Goal: Task Accomplishment & Management: Complete application form

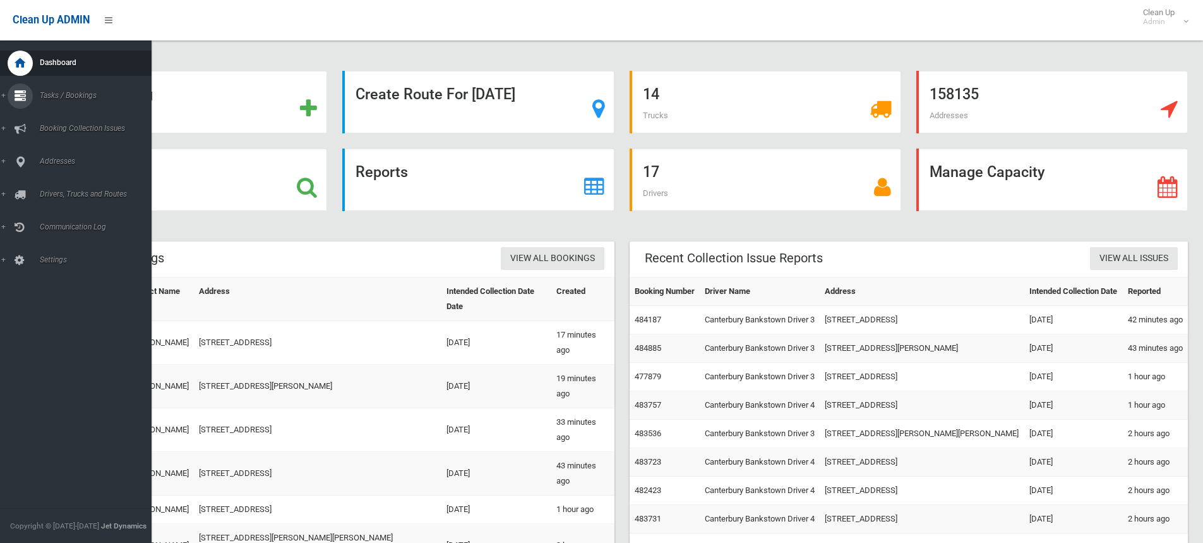
click at [1, 95] on link "Tasks / Bookings" at bounding box center [80, 95] width 161 height 25
click at [49, 186] on span "Search" at bounding box center [93, 188] width 114 height 9
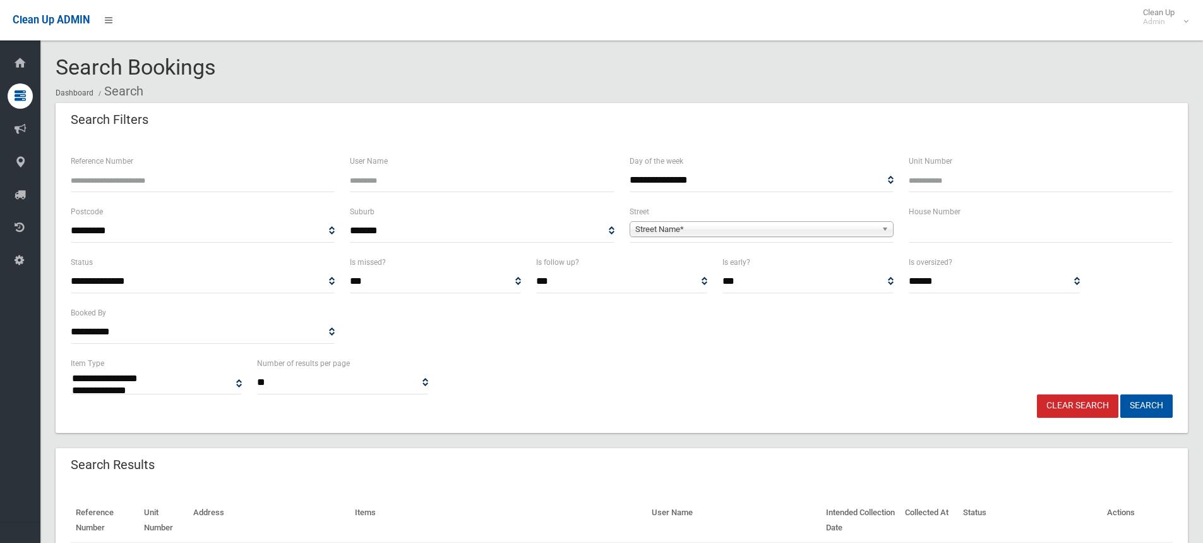
select select
click at [102, 178] on input "Reference Number" at bounding box center [203, 180] width 264 height 23
click at [932, 234] on input "text" at bounding box center [1041, 230] width 264 height 23
type input "*"
click at [694, 226] on span "Street Name*" at bounding box center [755, 229] width 241 height 15
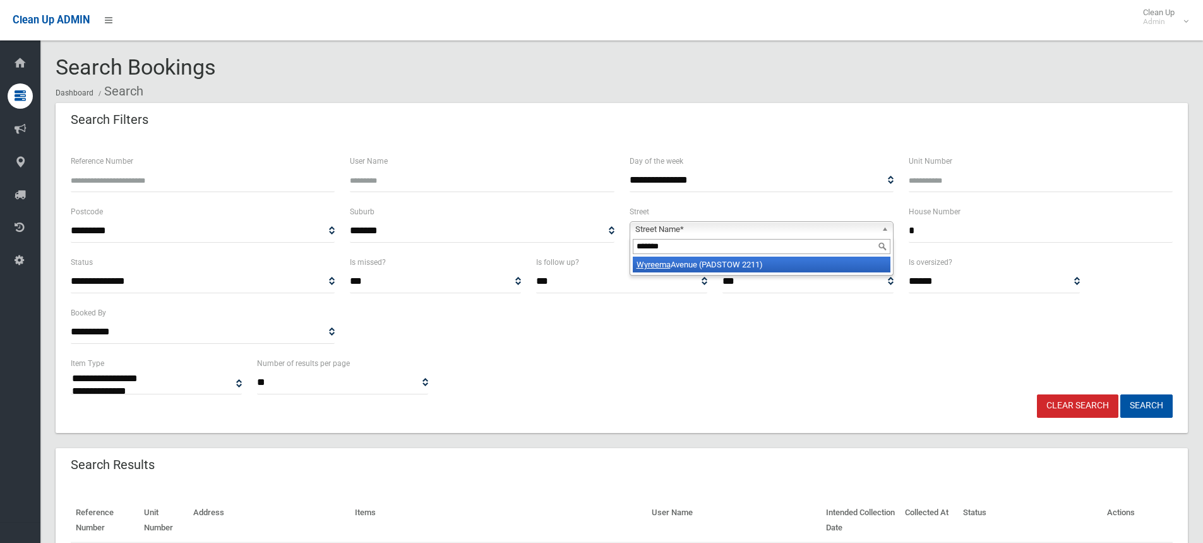
type input "*******"
click at [717, 265] on li "Wyreema Avenue (PADSTOW 2211)" at bounding box center [762, 264] width 258 height 16
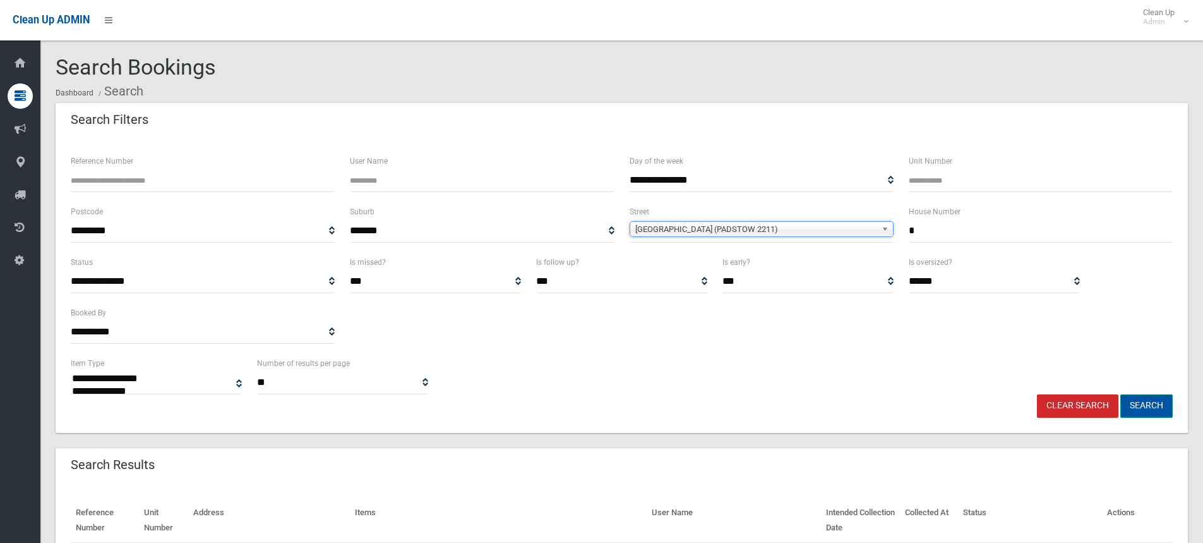
click at [1140, 404] on button "Search" at bounding box center [1147, 405] width 52 height 23
select select
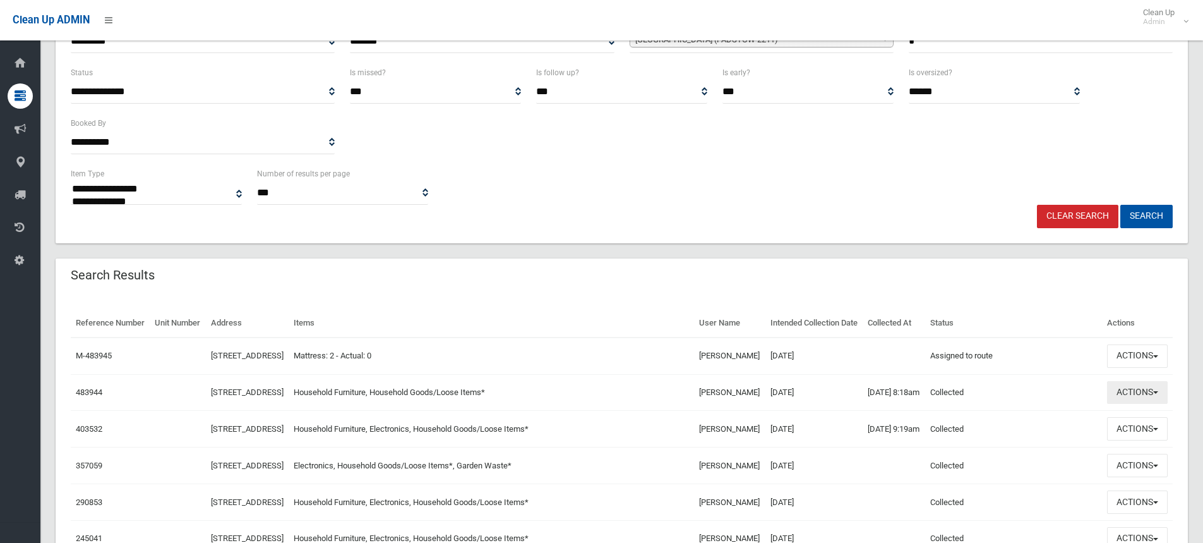
click at [1156, 394] on span "button" at bounding box center [1155, 392] width 5 height 3
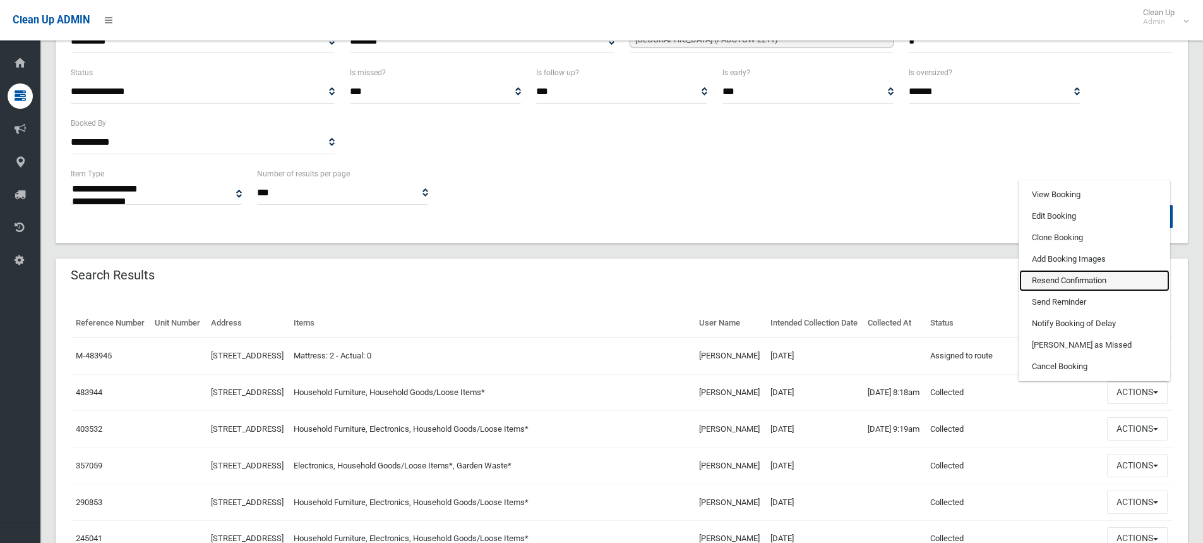
drag, startPoint x: 1045, startPoint y: 306, endPoint x: 670, endPoint y: 24, distance: 469.1
click at [1045, 291] on link "Resend Confirmation" at bounding box center [1095, 280] width 150 height 21
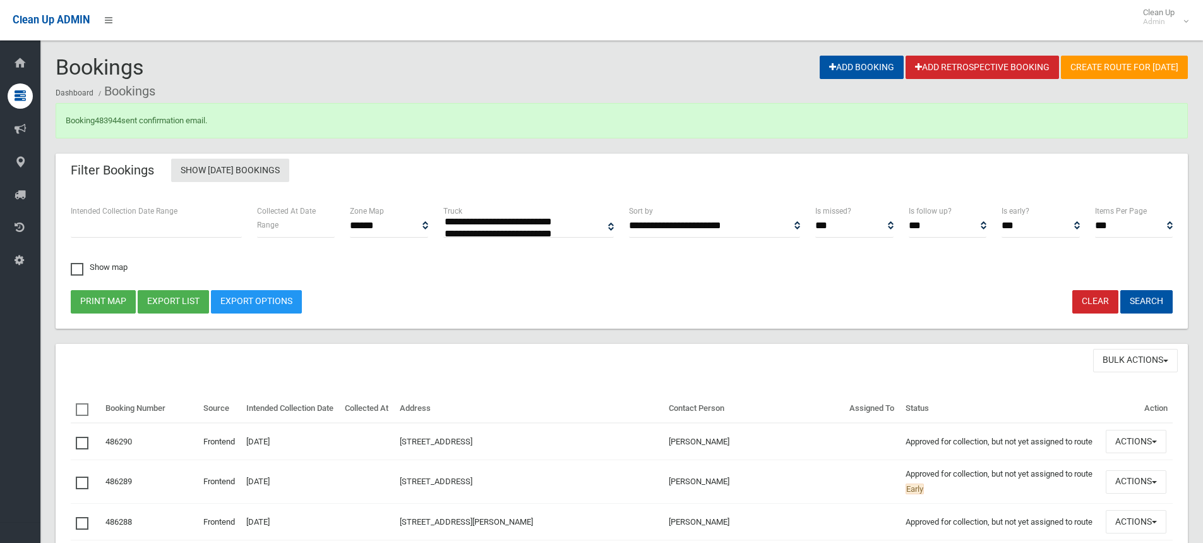
select select
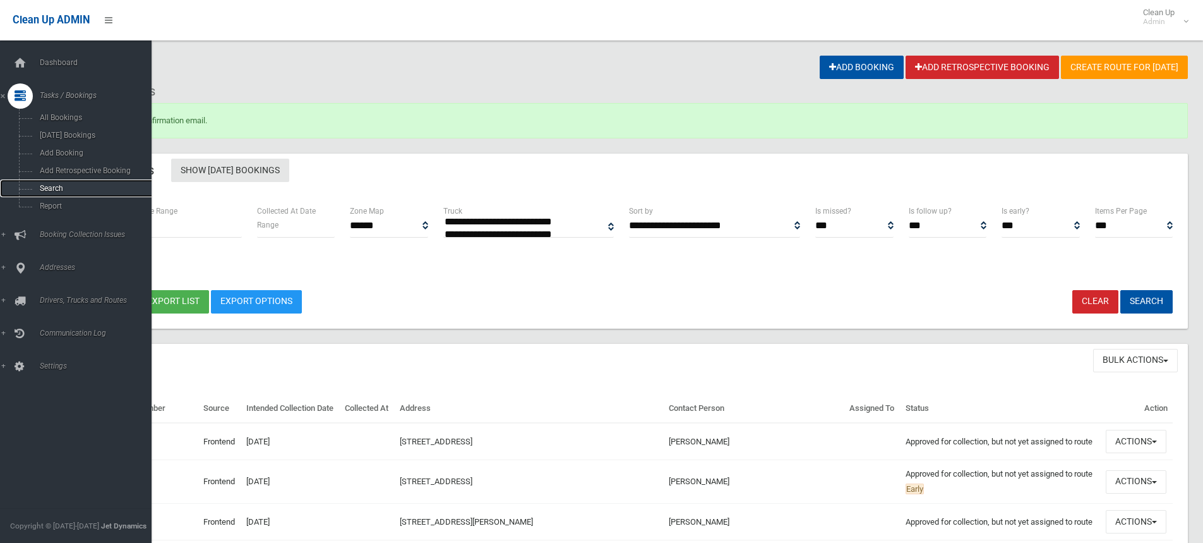
click at [47, 190] on span "Search" at bounding box center [93, 188] width 114 height 9
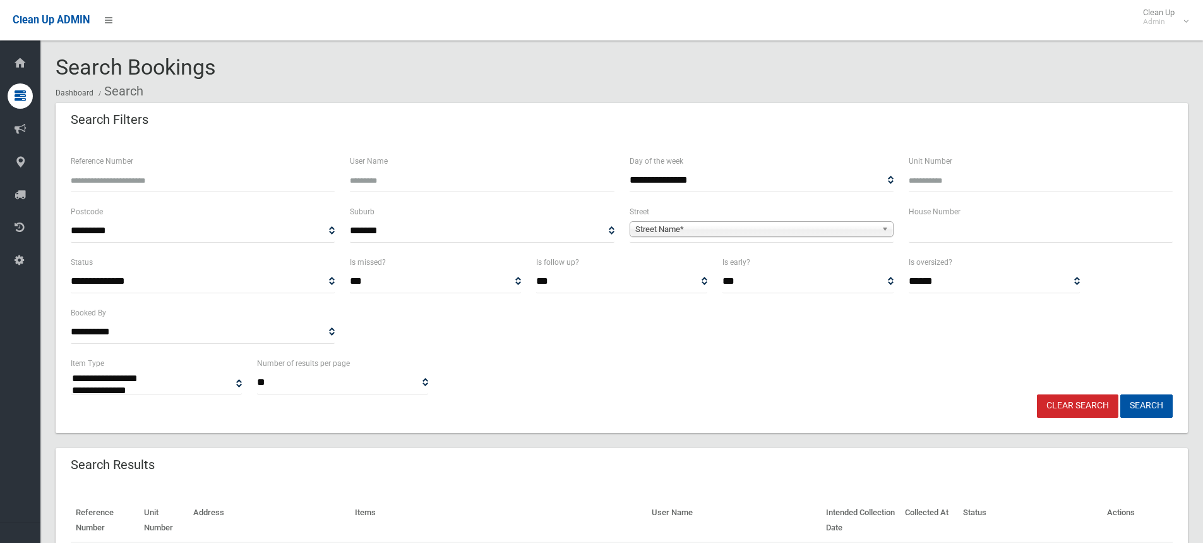
select select
drag, startPoint x: 921, startPoint y: 227, endPoint x: 944, endPoint y: 232, distance: 23.4
click at [924, 227] on input "text" at bounding box center [1041, 230] width 264 height 23
type input "*"
click at [668, 229] on span "Street Name*" at bounding box center [755, 229] width 241 height 15
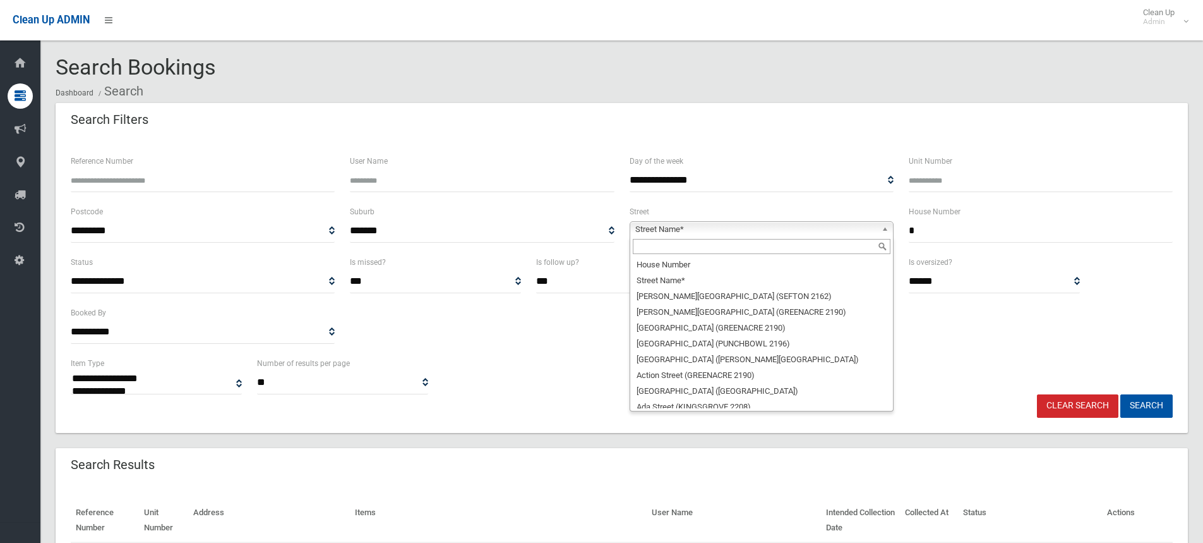
click at [1083, 406] on link "Clear Search" at bounding box center [1077, 405] width 81 height 23
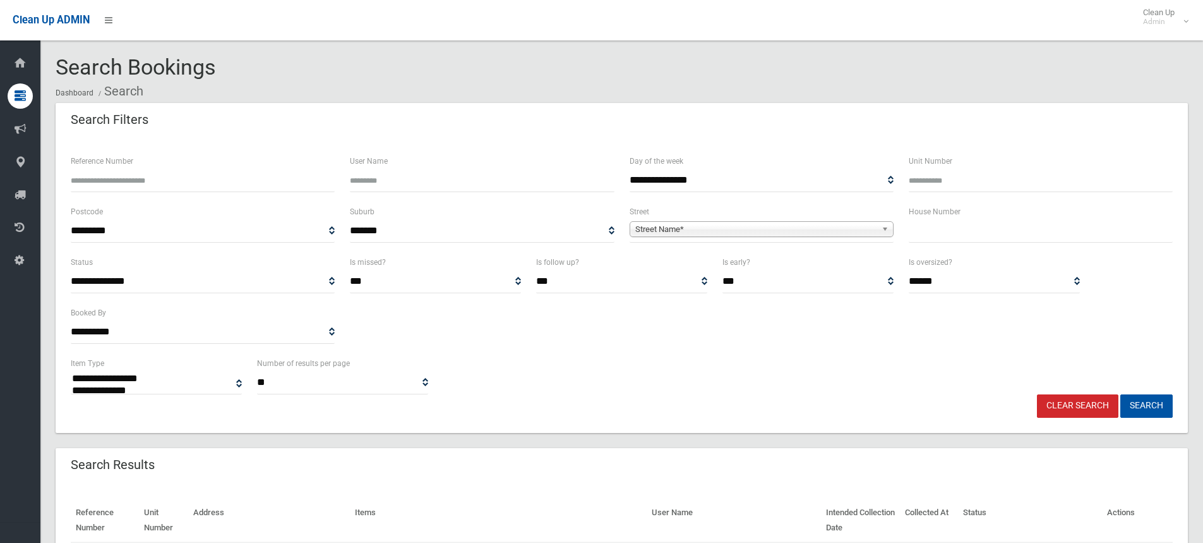
select select
click at [925, 235] on input "text" at bounding box center [1041, 230] width 264 height 23
type input "*"
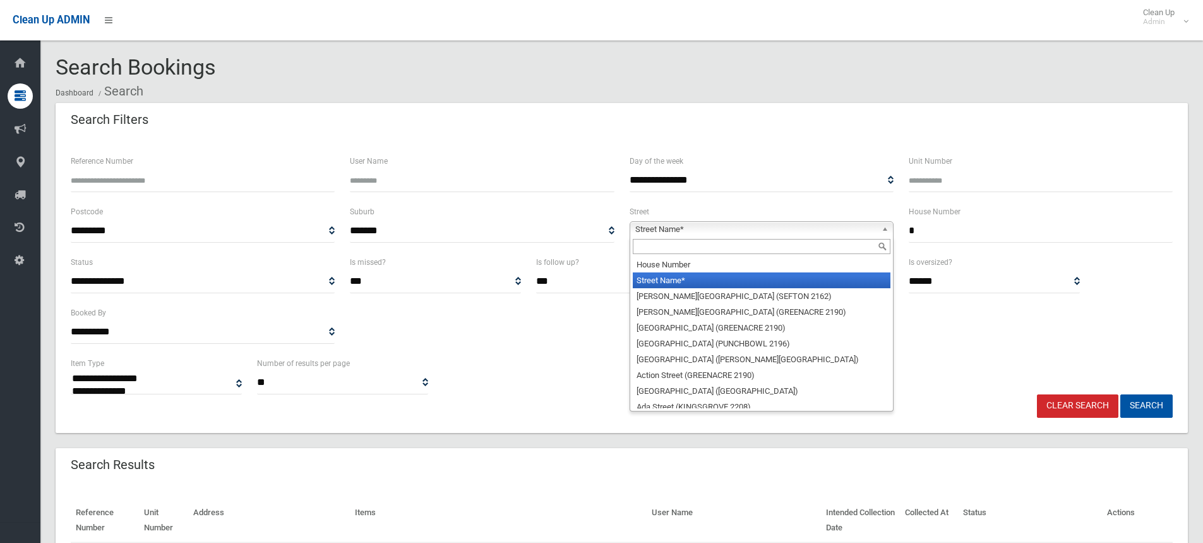
click at [743, 229] on span "Street Name*" at bounding box center [755, 229] width 241 height 15
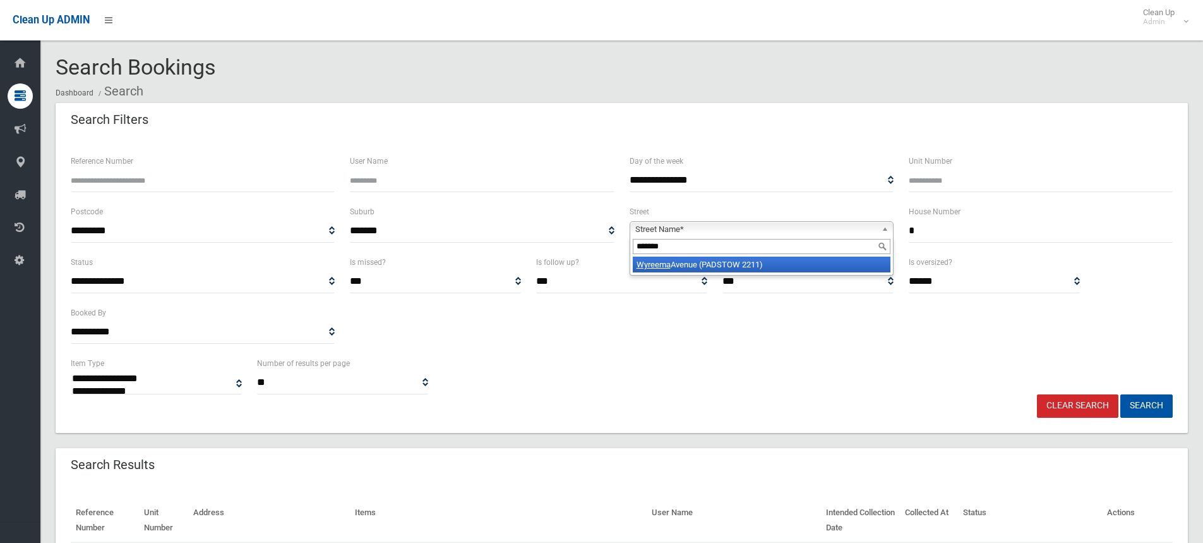
type input "*******"
click at [755, 265] on li "Wyreema Avenue (PADSTOW 2211)" at bounding box center [762, 264] width 258 height 16
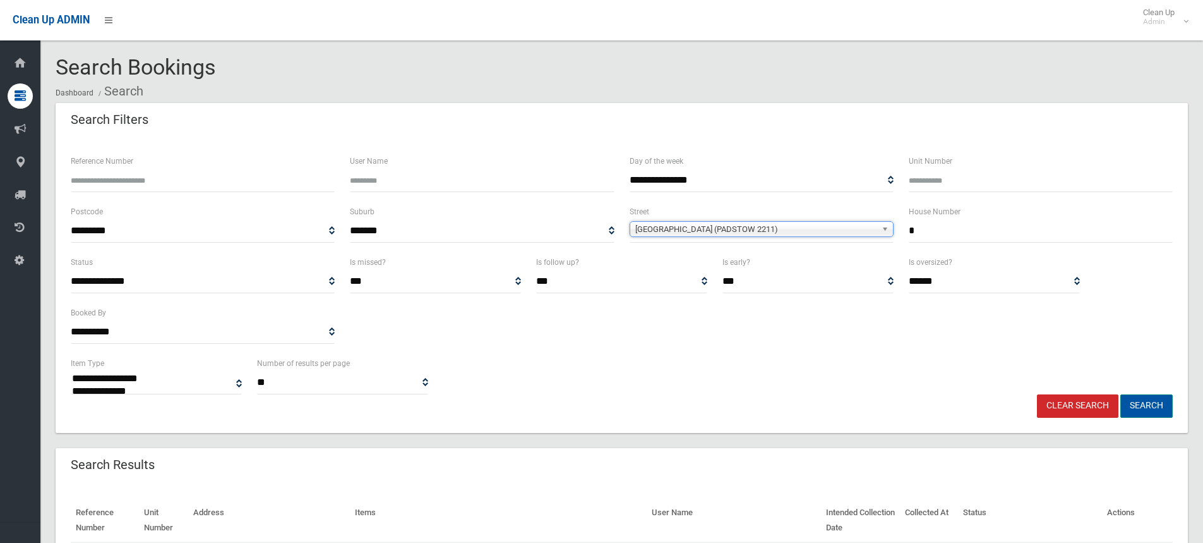
click at [1141, 404] on button "Search" at bounding box center [1147, 405] width 52 height 23
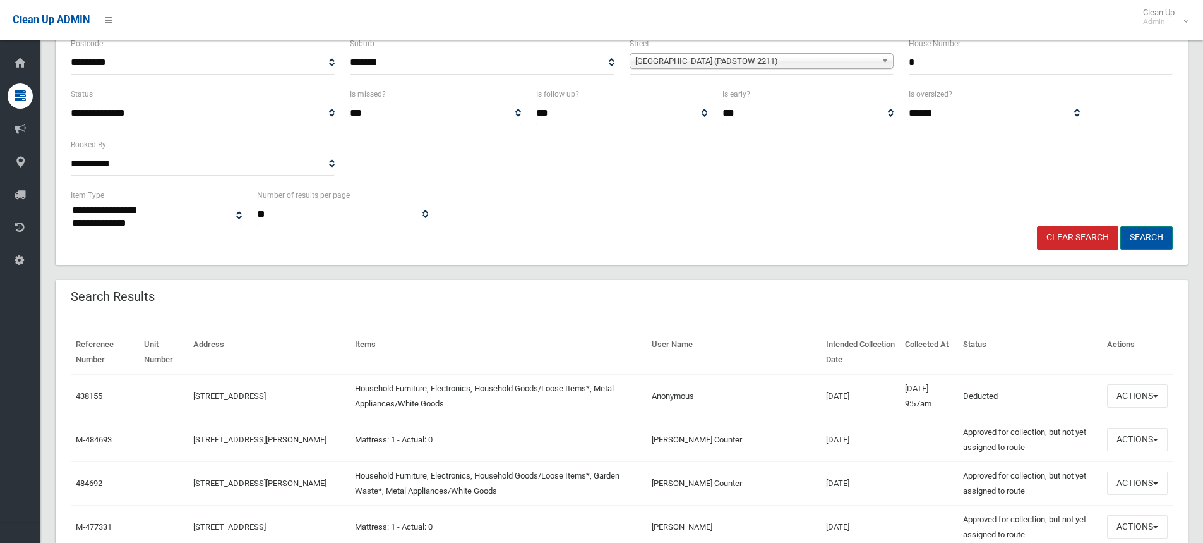
scroll to position [190, 0]
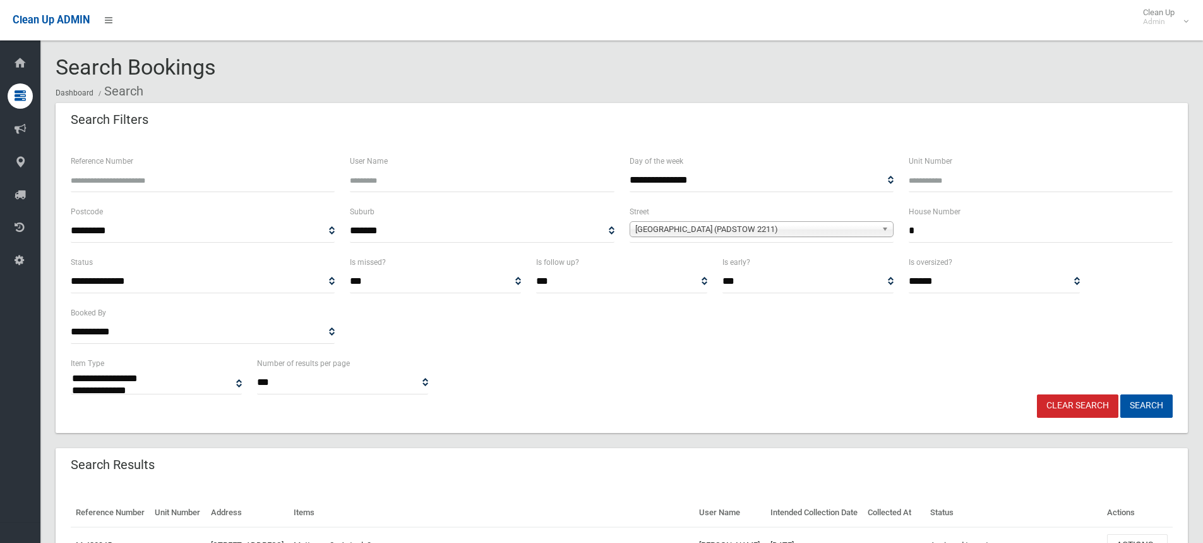
select select
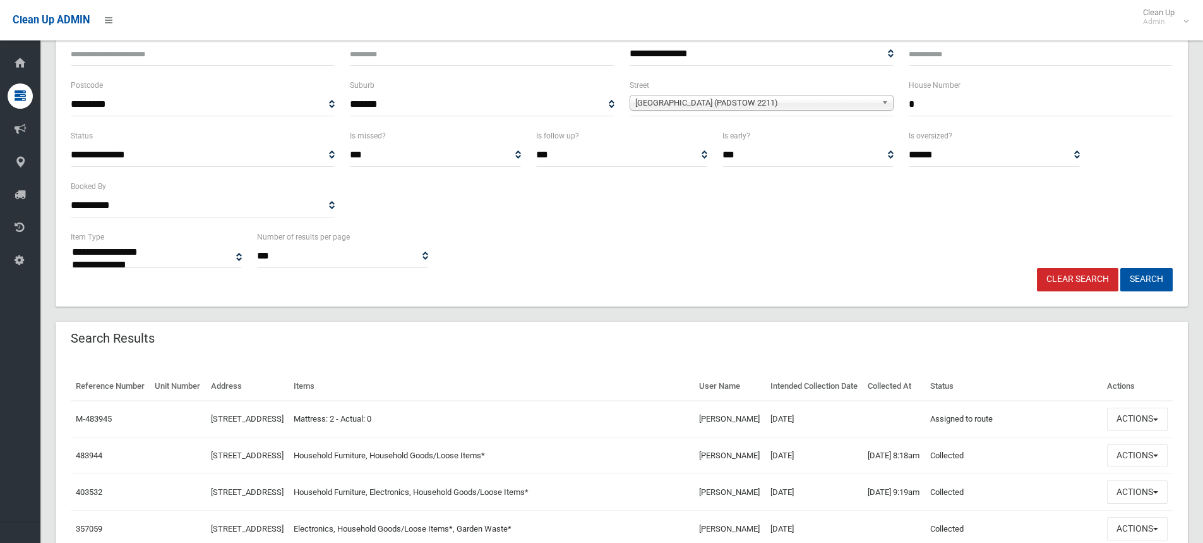
scroll to position [253, 0]
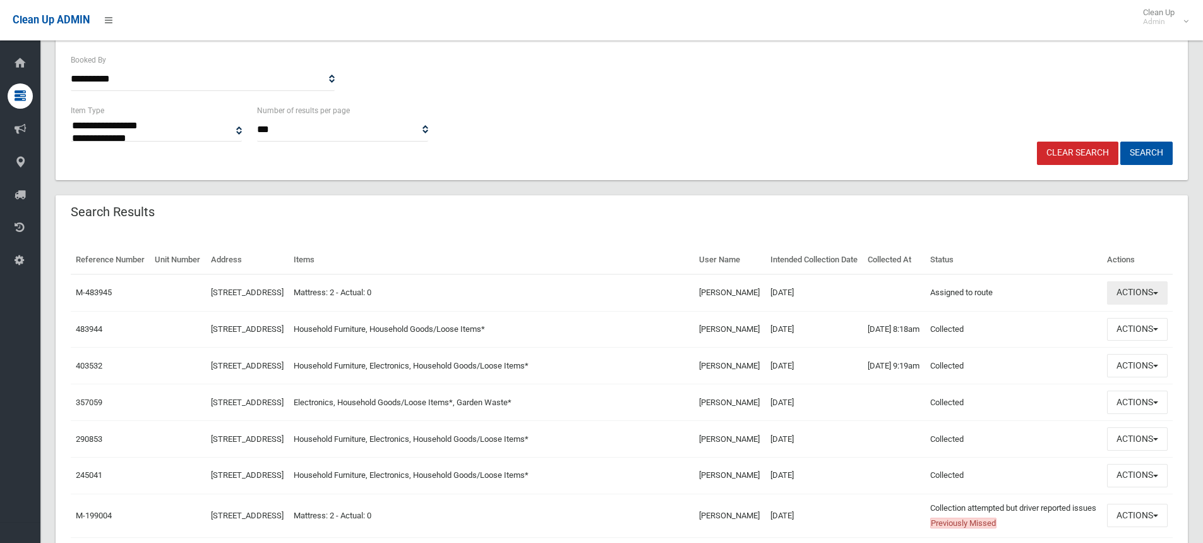
click at [1157, 294] on span "button" at bounding box center [1155, 293] width 5 height 3
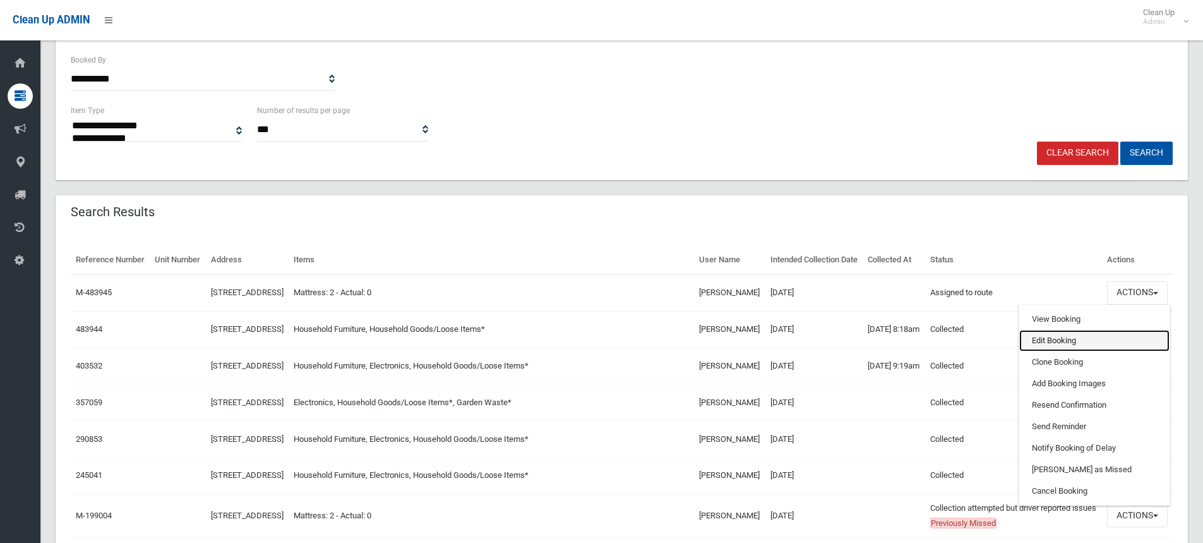
click at [1042, 351] on link "Edit Booking" at bounding box center [1095, 340] width 150 height 21
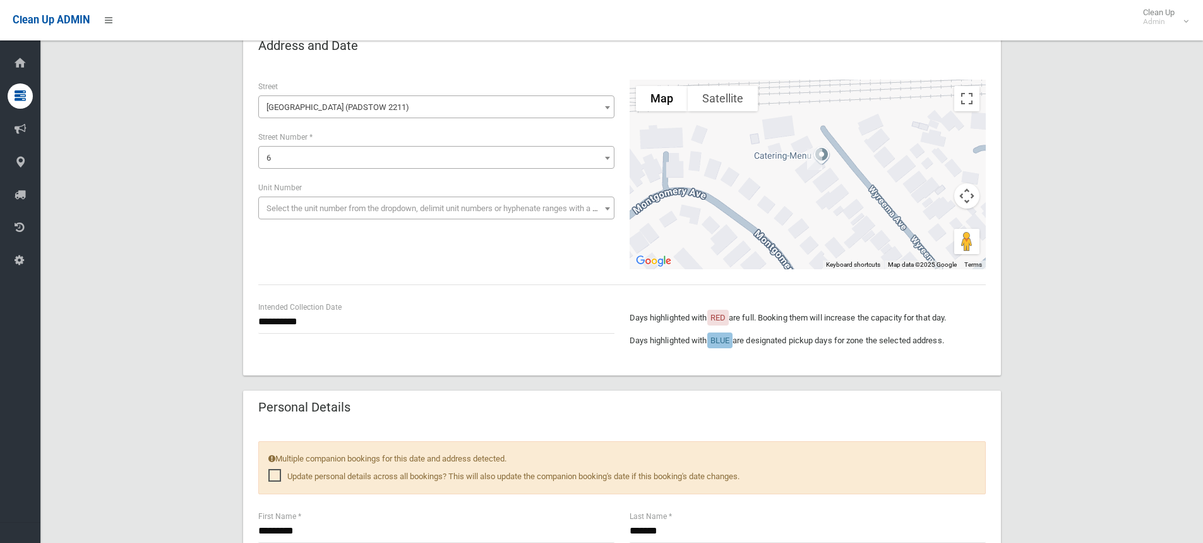
scroll to position [190, 0]
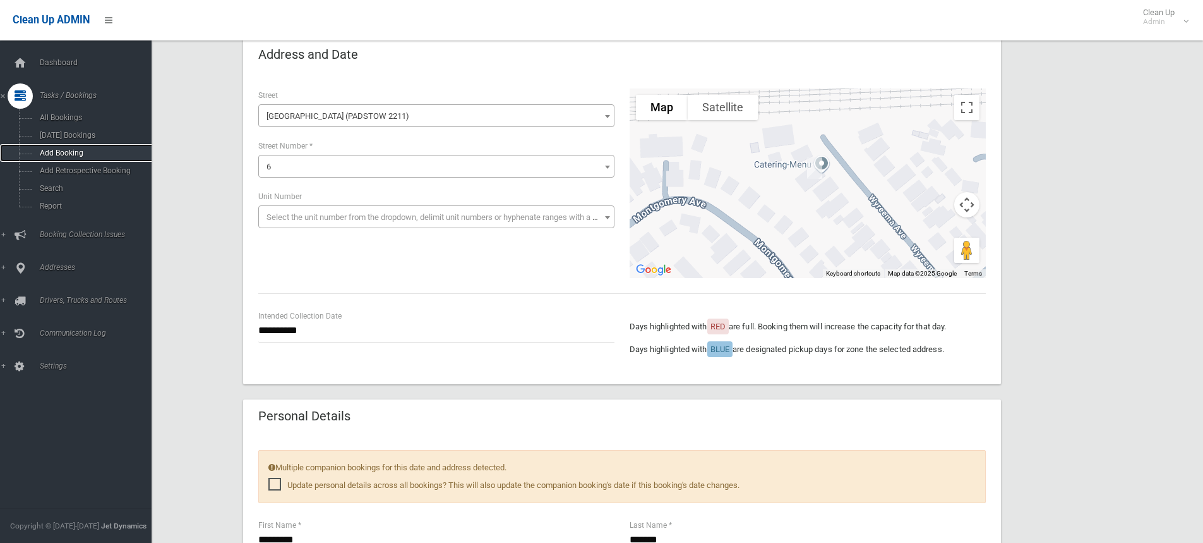
click at [51, 152] on span "Add Booking" at bounding box center [93, 152] width 114 height 9
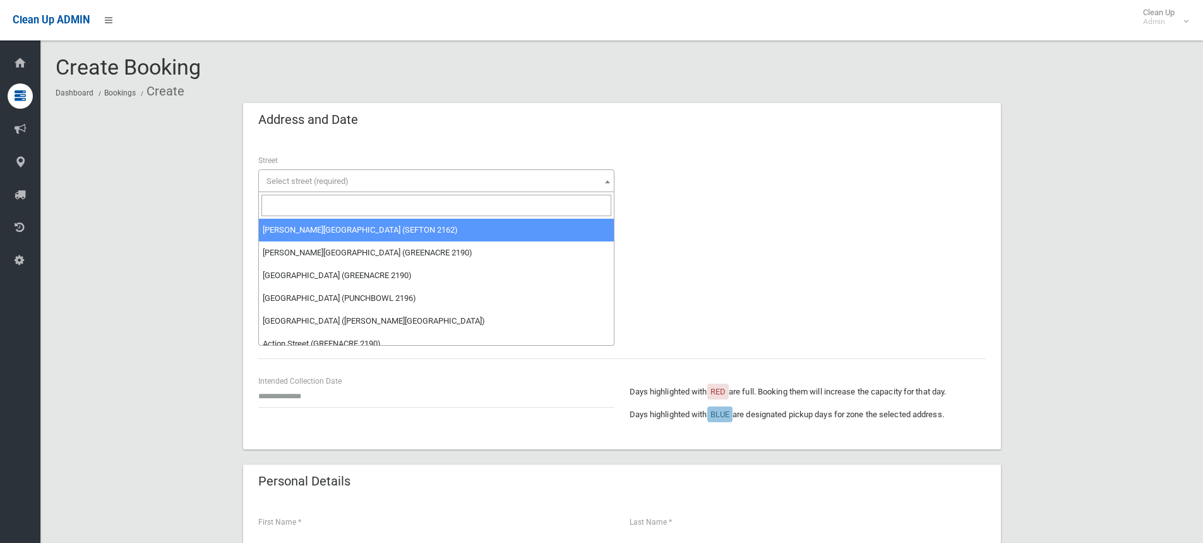
click at [296, 184] on span "Select street (required)" at bounding box center [308, 180] width 82 height 9
click at [277, 208] on input "search" at bounding box center [437, 205] width 350 height 21
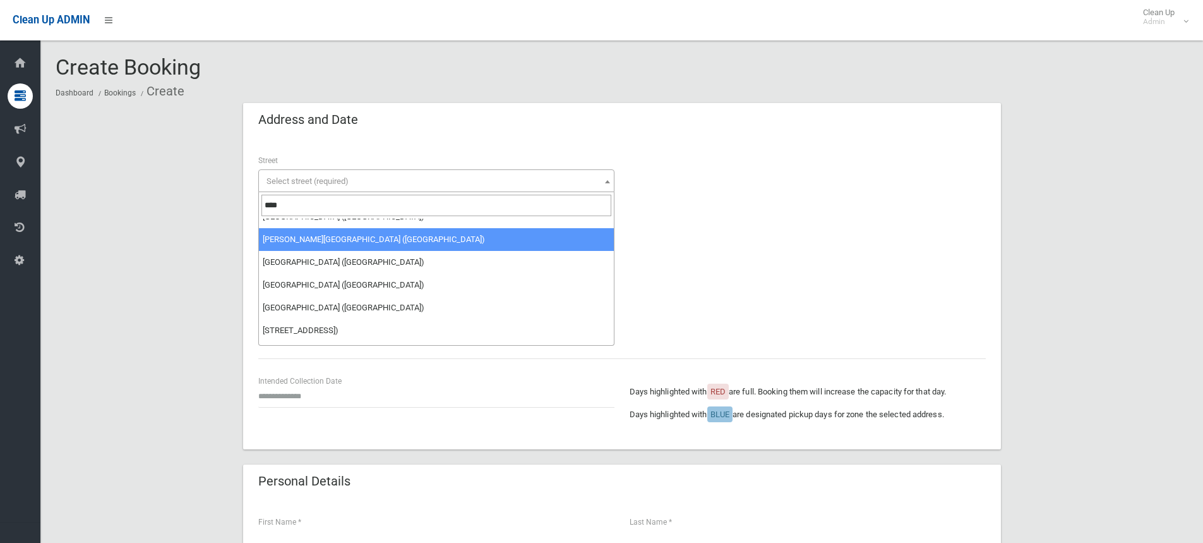
scroll to position [126, 0]
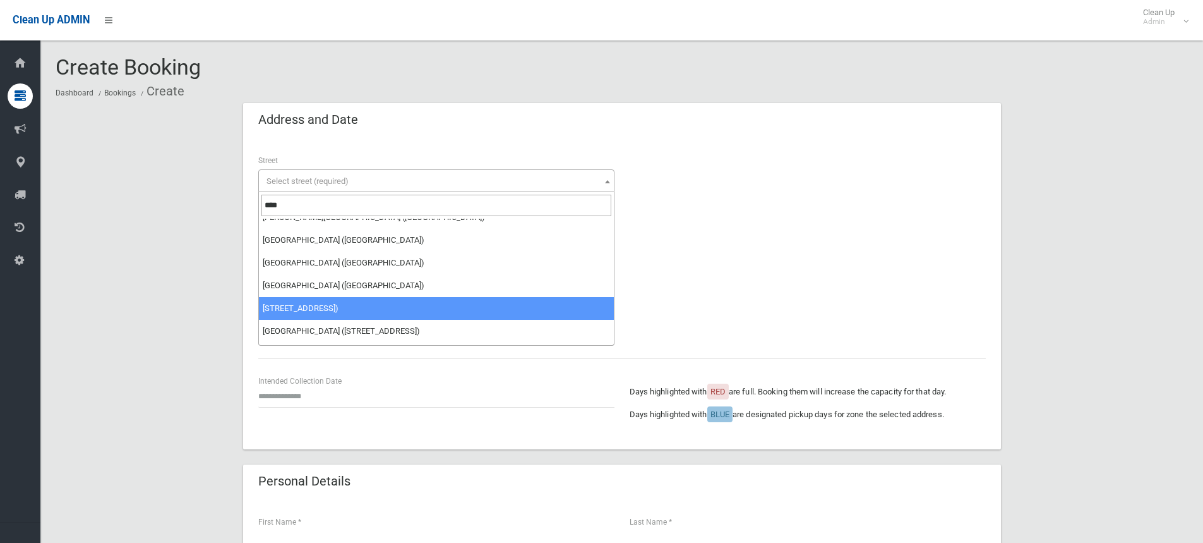
type input "****"
select select "***"
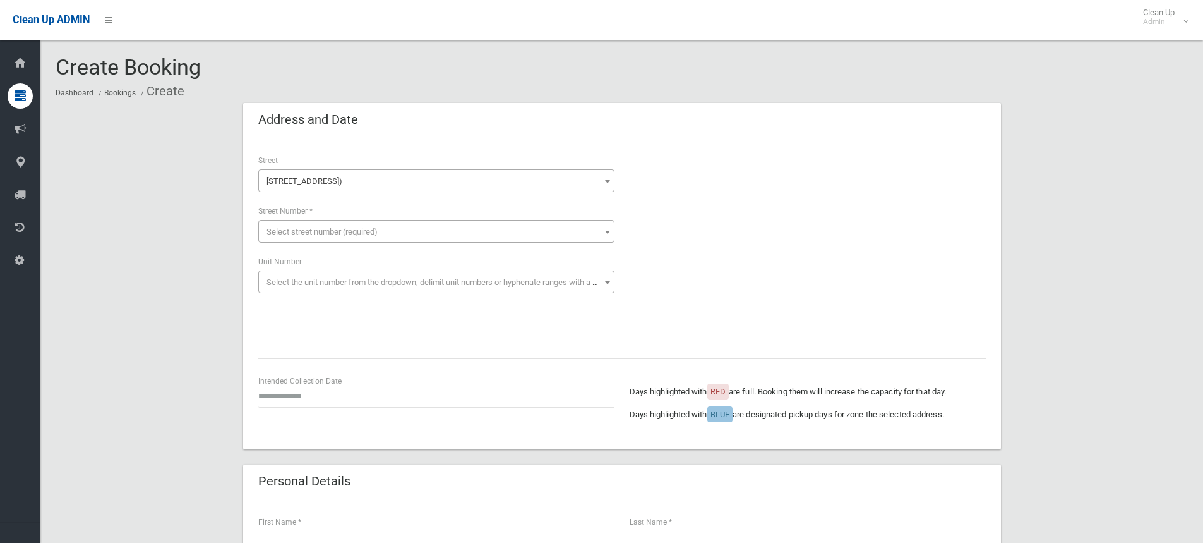
click at [288, 227] on span "Select street number (required)" at bounding box center [322, 231] width 111 height 9
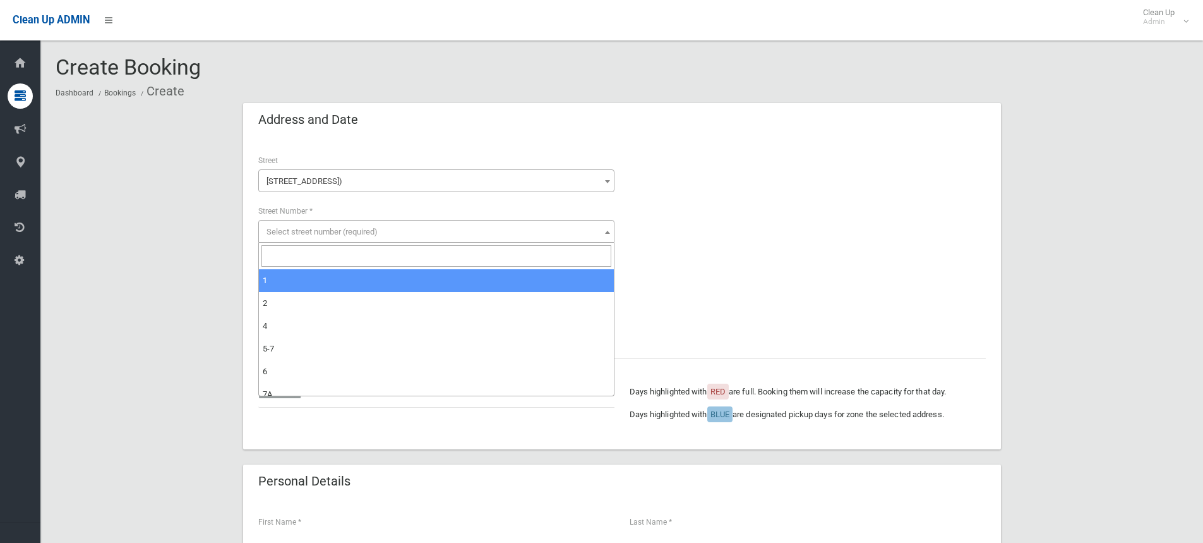
click at [284, 259] on input "search" at bounding box center [437, 255] width 350 height 21
type input "***"
select select "***"
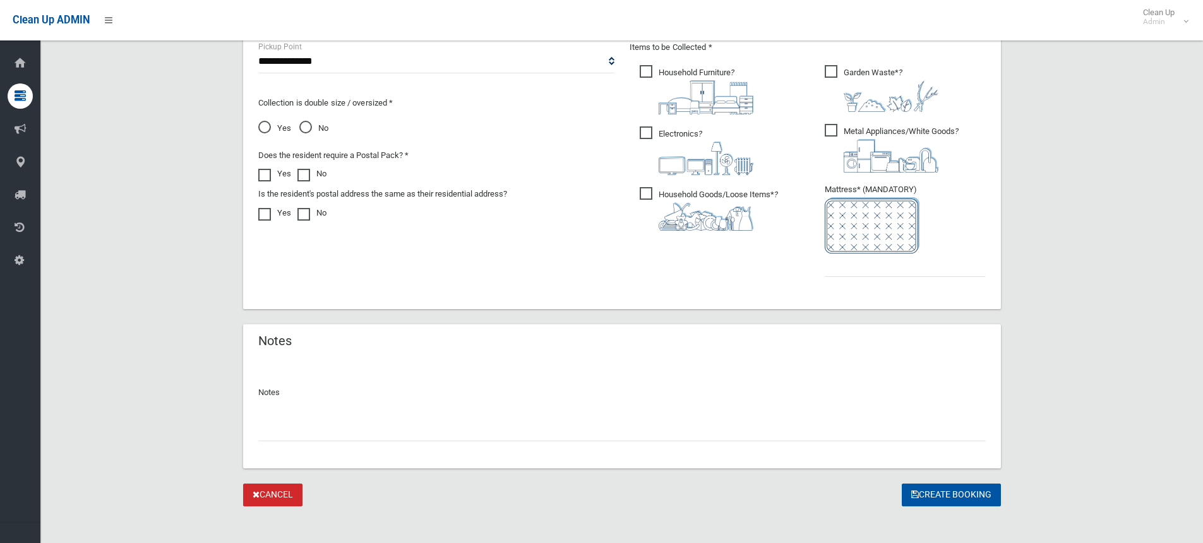
scroll to position [701, 0]
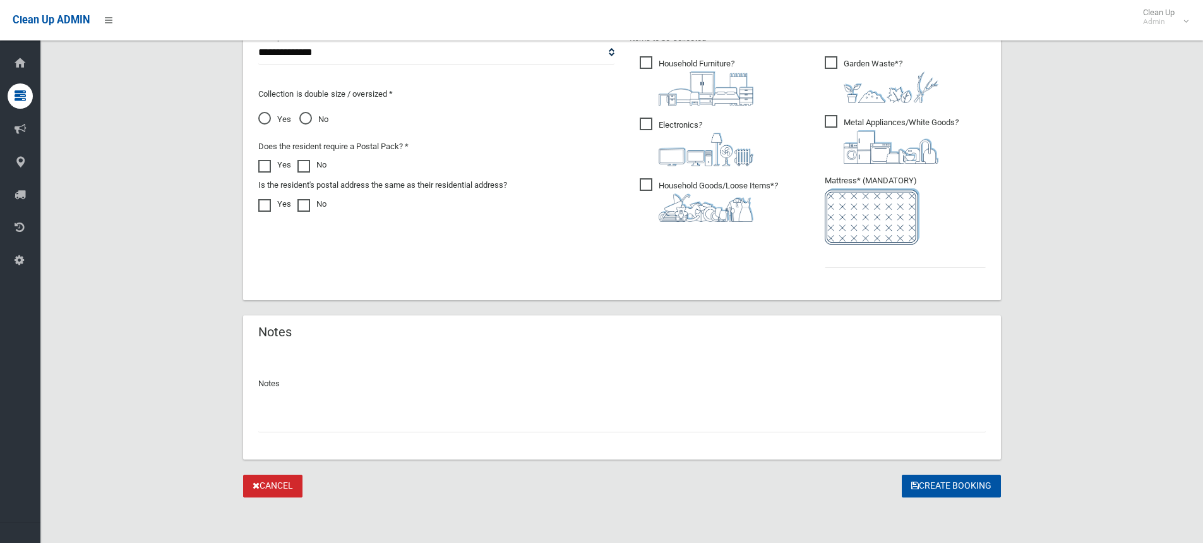
click at [279, 416] on input "text" at bounding box center [622, 420] width 728 height 23
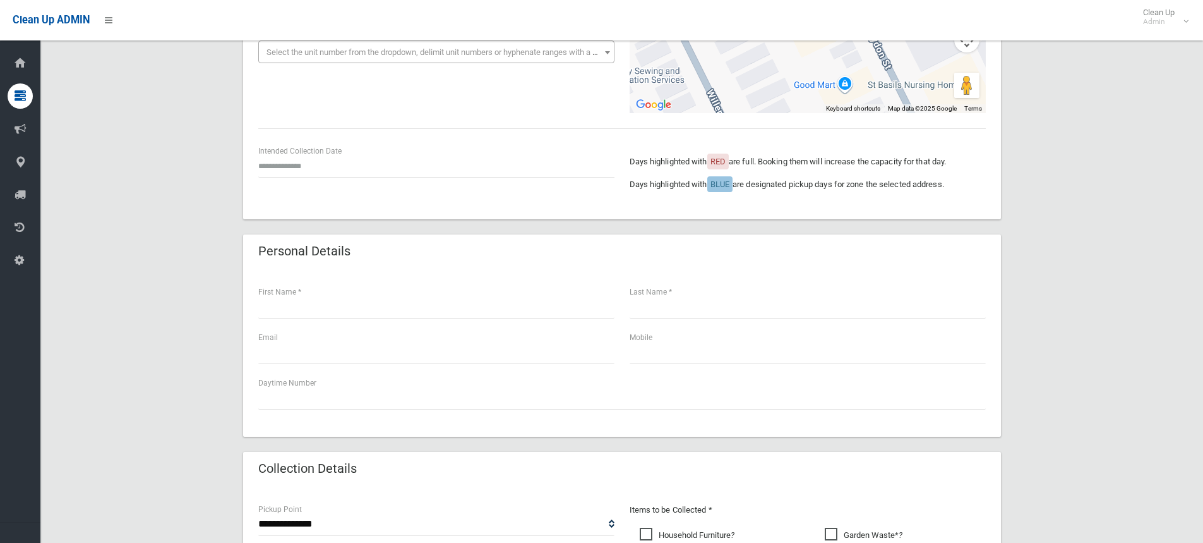
scroll to position [196, 0]
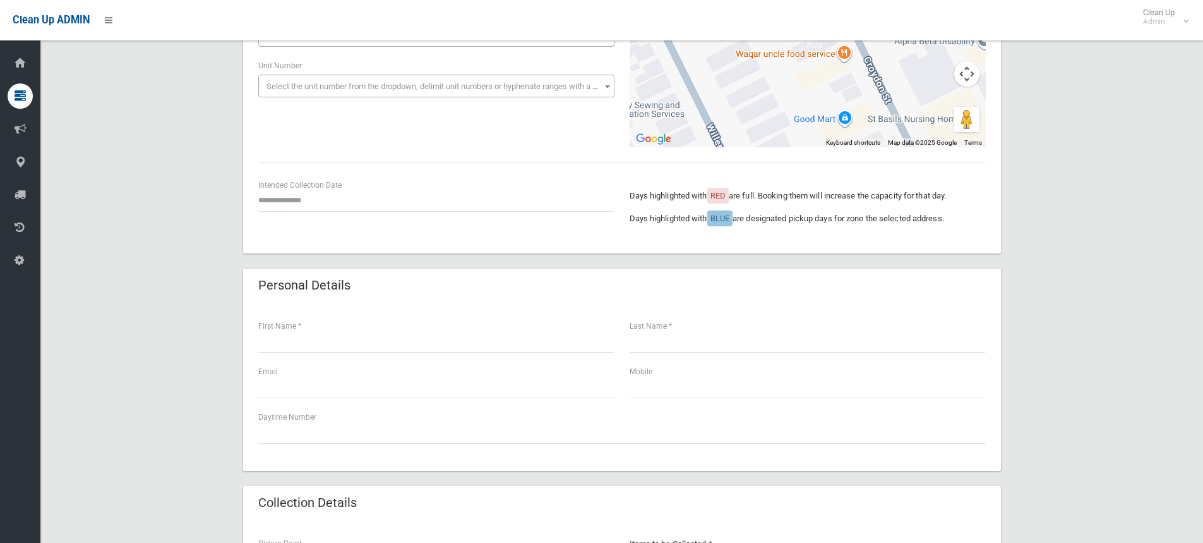
type input "**********"
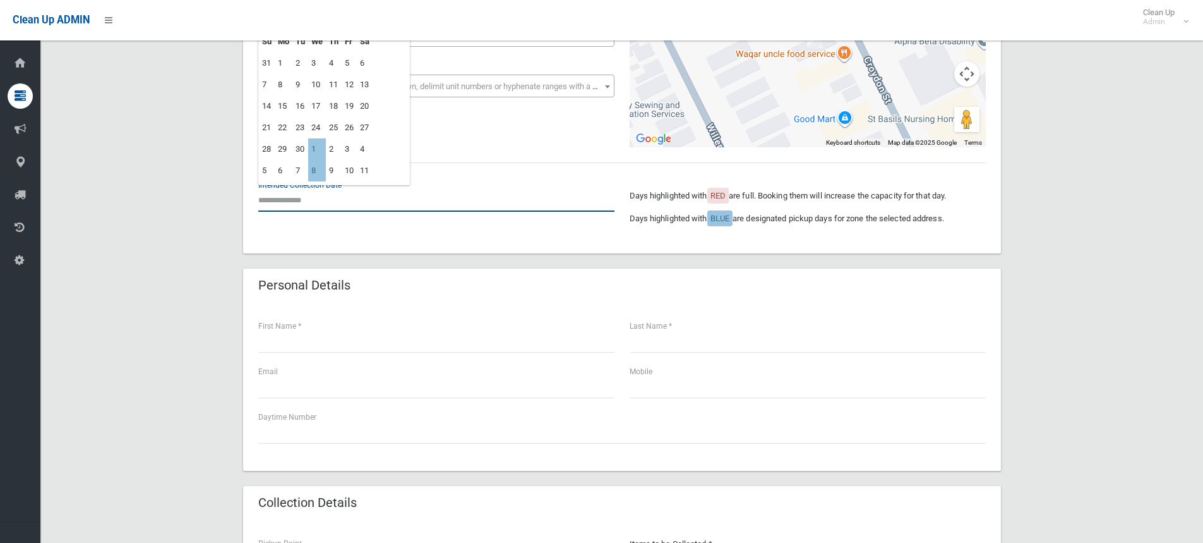
click at [285, 199] on input "text" at bounding box center [436, 199] width 356 height 23
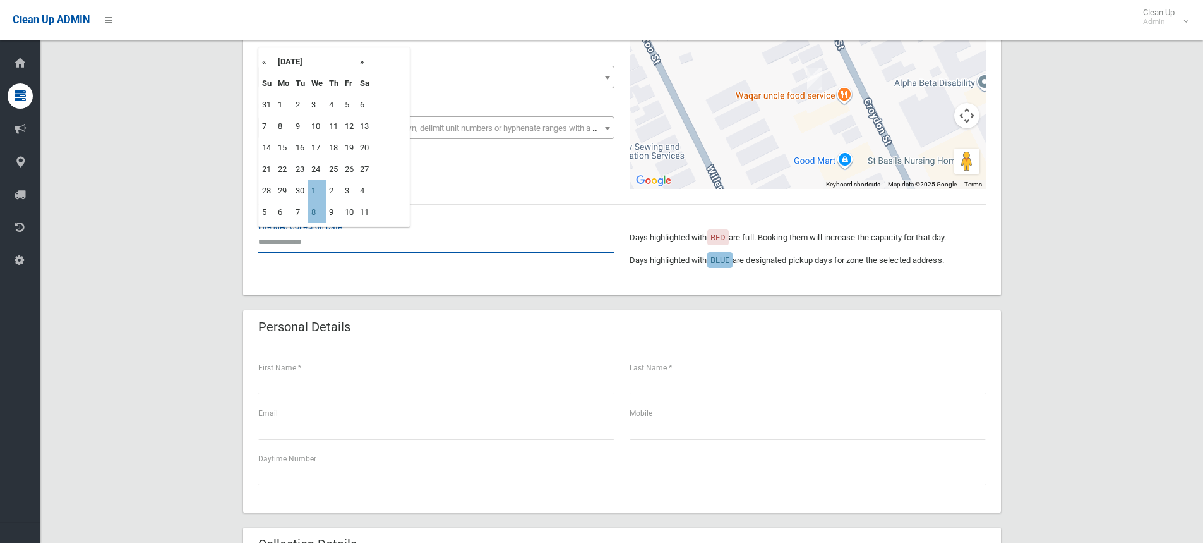
scroll to position [133, 0]
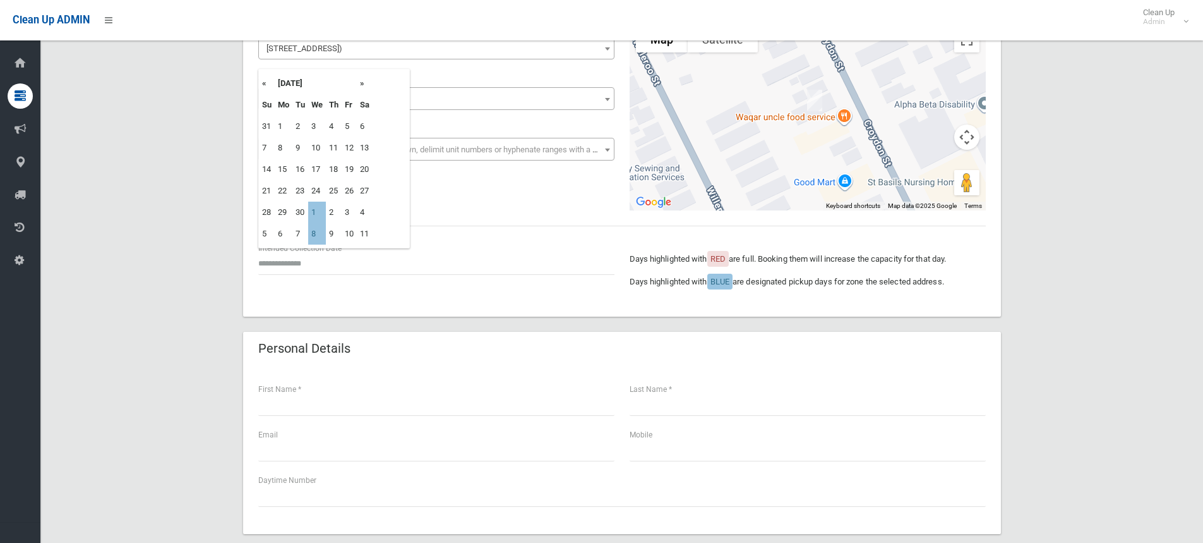
click at [368, 82] on th "»" at bounding box center [365, 83] width 16 height 21
click at [318, 208] on td "29" at bounding box center [317, 212] width 18 height 21
type input "**********"
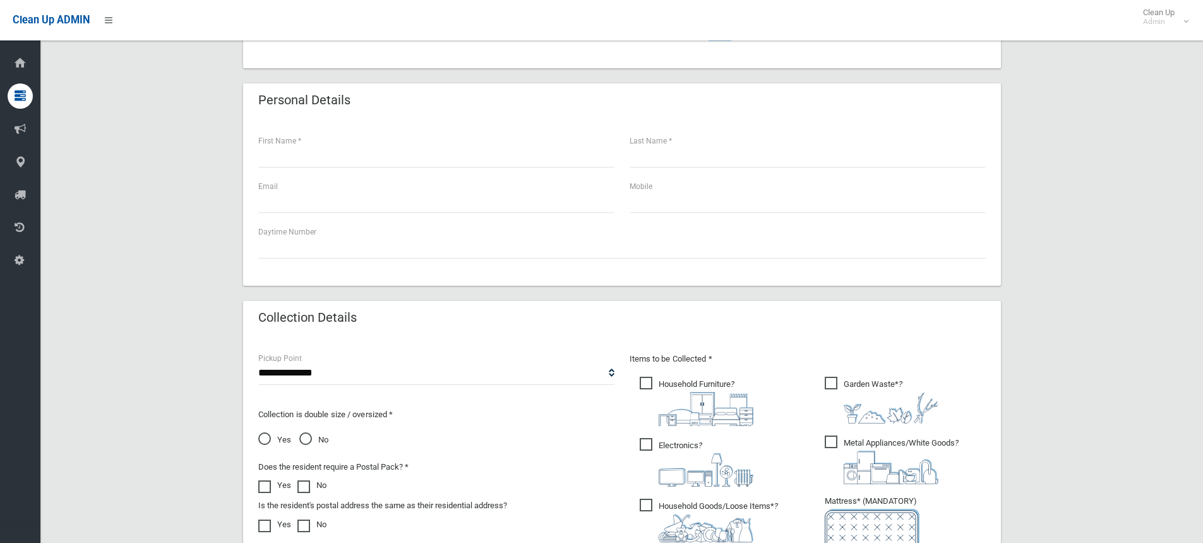
scroll to position [385, 0]
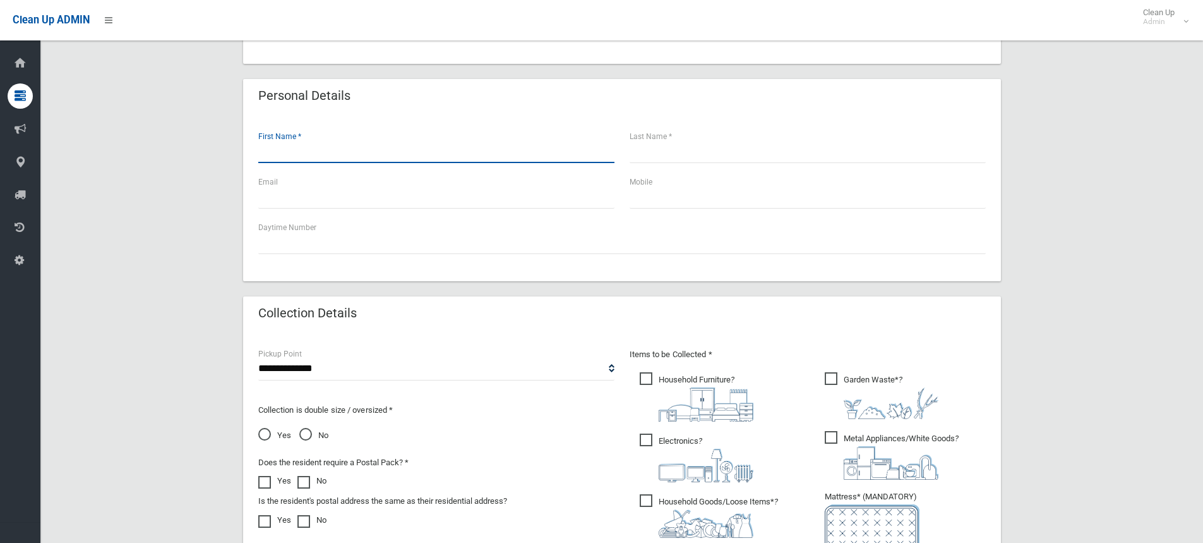
click at [287, 154] on input "text" at bounding box center [436, 151] width 356 height 23
type input "****"
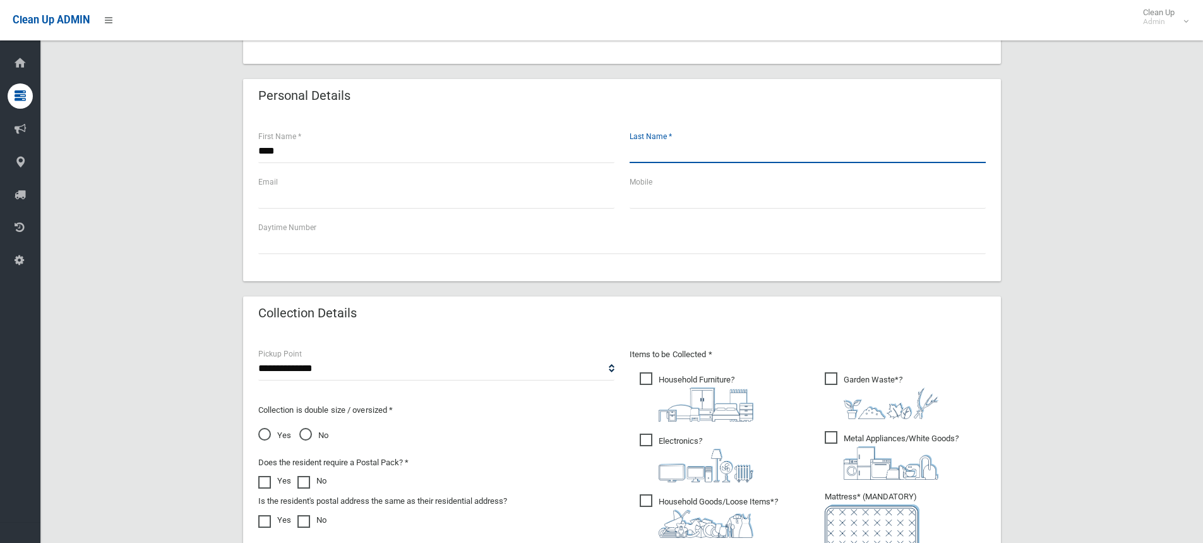
click at [659, 155] on input "text" at bounding box center [808, 151] width 356 height 23
type input "**********"
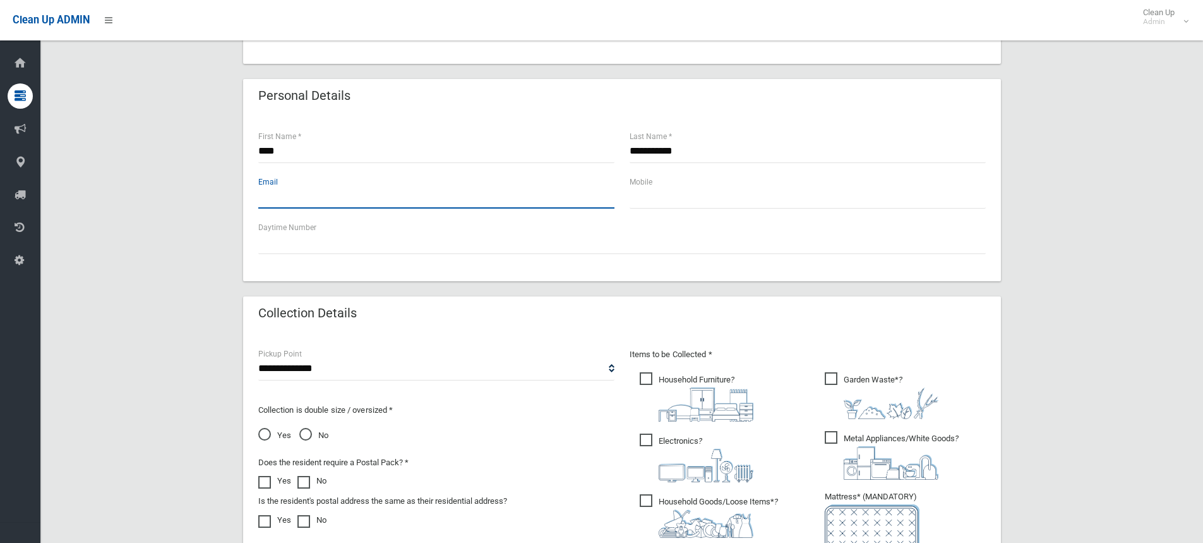
click at [311, 204] on input "text" at bounding box center [436, 196] width 356 height 23
type input "**********"
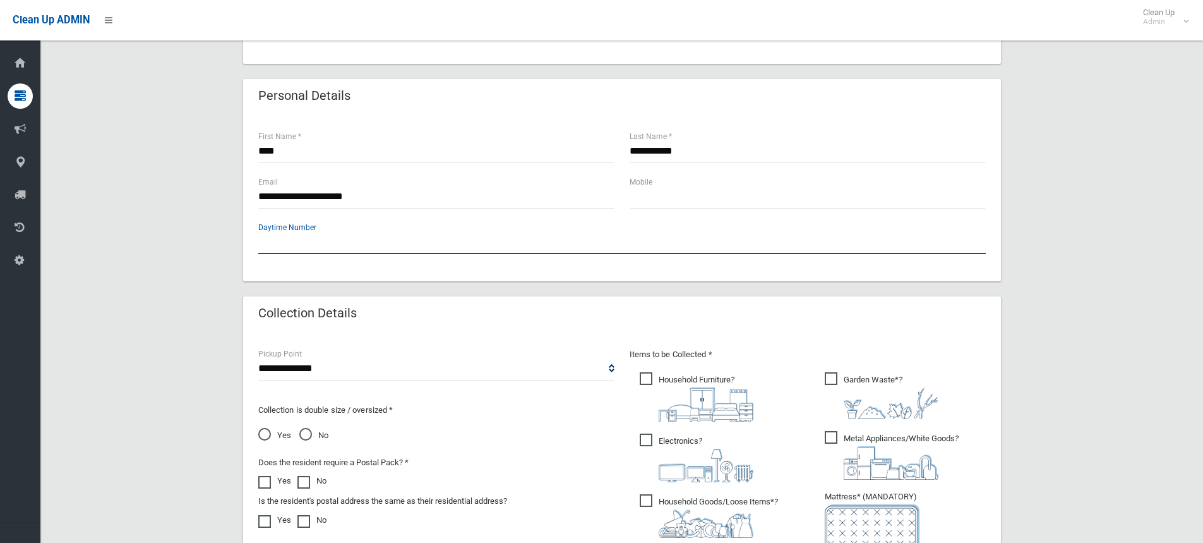
click at [276, 244] on input "text" at bounding box center [622, 242] width 728 height 23
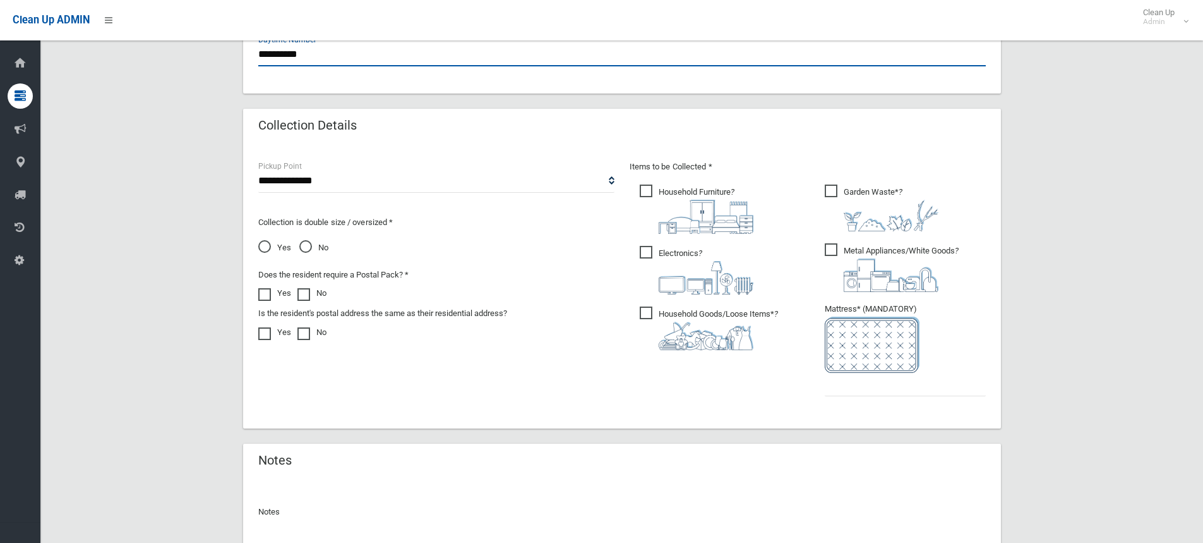
scroll to position [575, 0]
type input "**********"
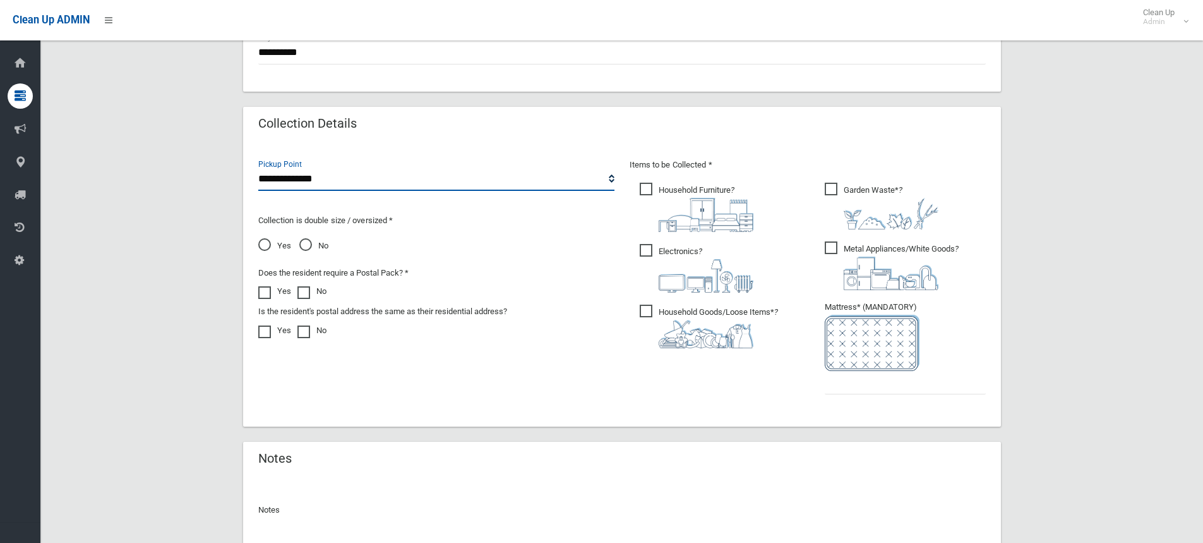
click at [318, 179] on select "**********" at bounding box center [436, 178] width 356 height 23
select select "*"
click at [258, 167] on select "**********" at bounding box center [436, 178] width 356 height 23
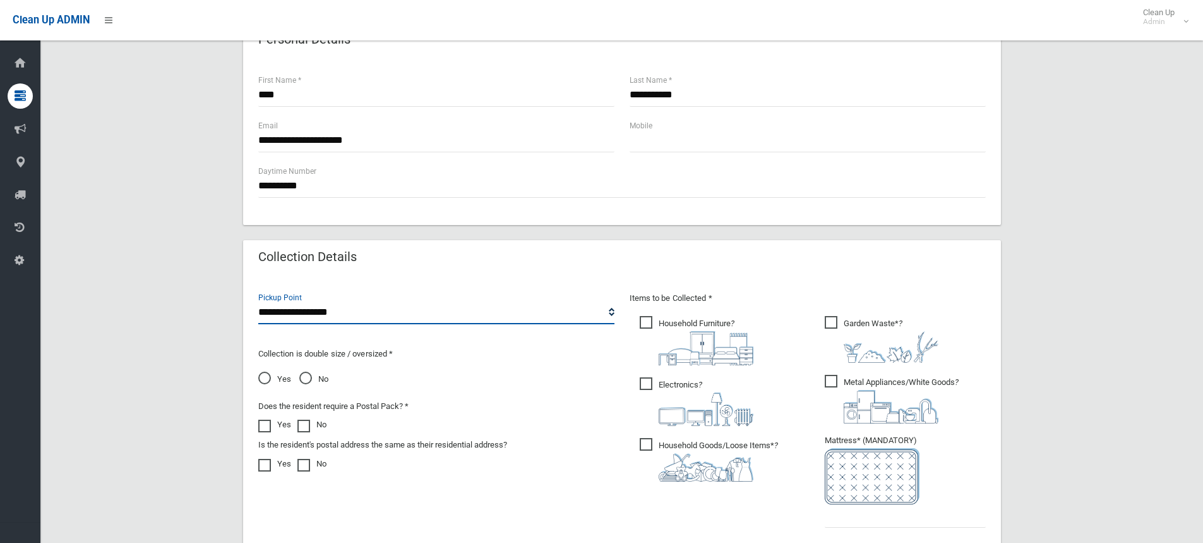
scroll to position [442, 0]
drag, startPoint x: 646, startPoint y: 319, endPoint x: 645, endPoint y: 332, distance: 12.6
click at [645, 320] on span "Household Furniture ?" at bounding box center [697, 339] width 114 height 49
drag, startPoint x: 643, startPoint y: 382, endPoint x: 646, endPoint y: 416, distance: 34.3
click at [644, 382] on span "Electronics ?" at bounding box center [697, 400] width 114 height 49
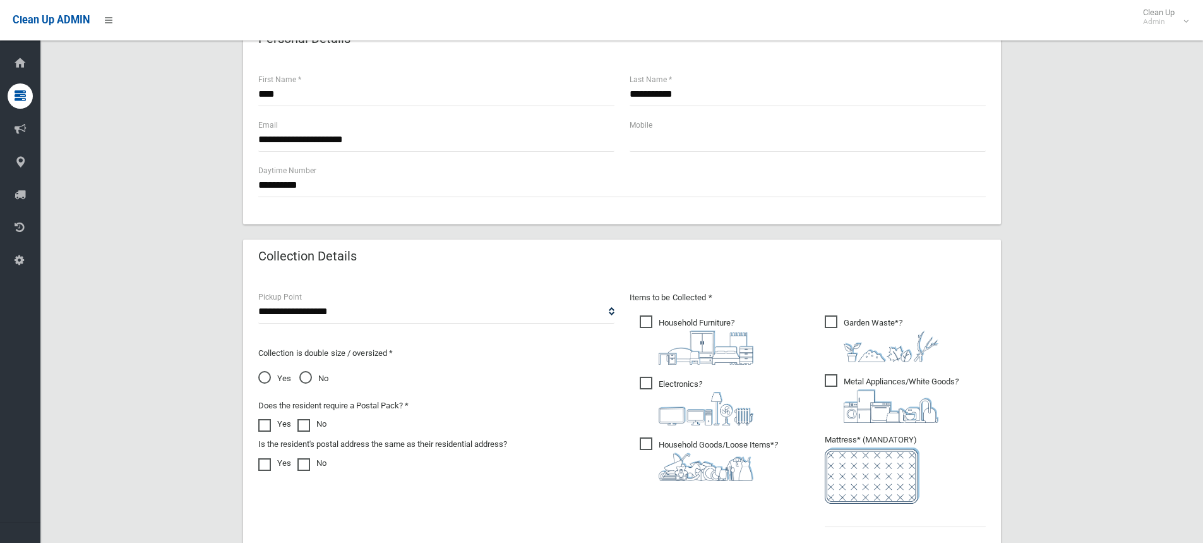
click at [646, 445] on span "Household Goods/Loose Items* ?" at bounding box center [709, 459] width 138 height 44
click at [833, 379] on span "Metal Appliances/White Goods ?" at bounding box center [892, 398] width 134 height 49
click at [831, 323] on span "Garden Waste* ?" at bounding box center [882, 338] width 114 height 47
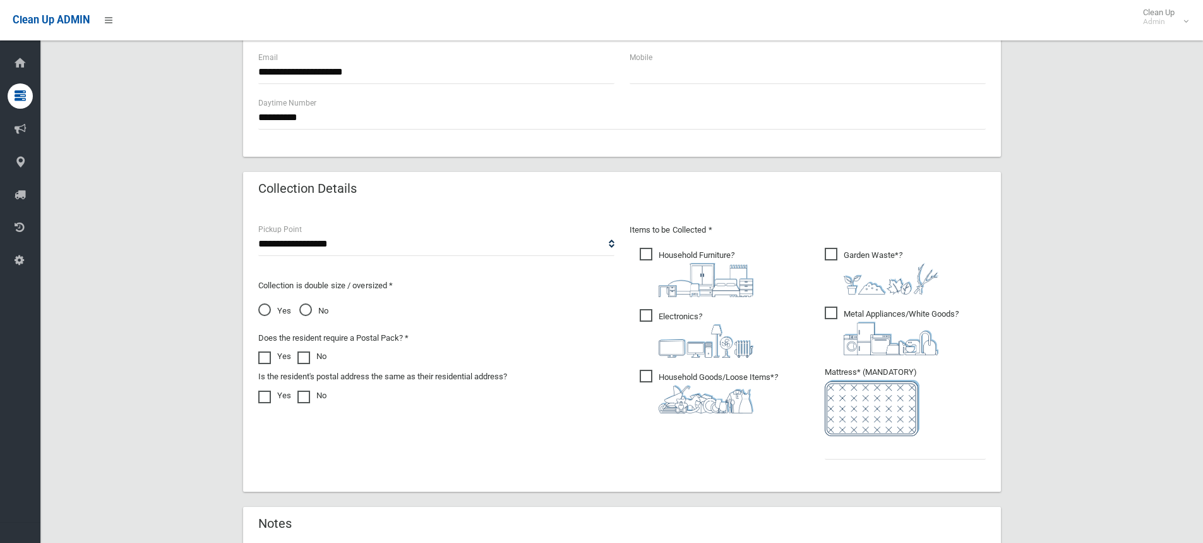
scroll to position [632, 0]
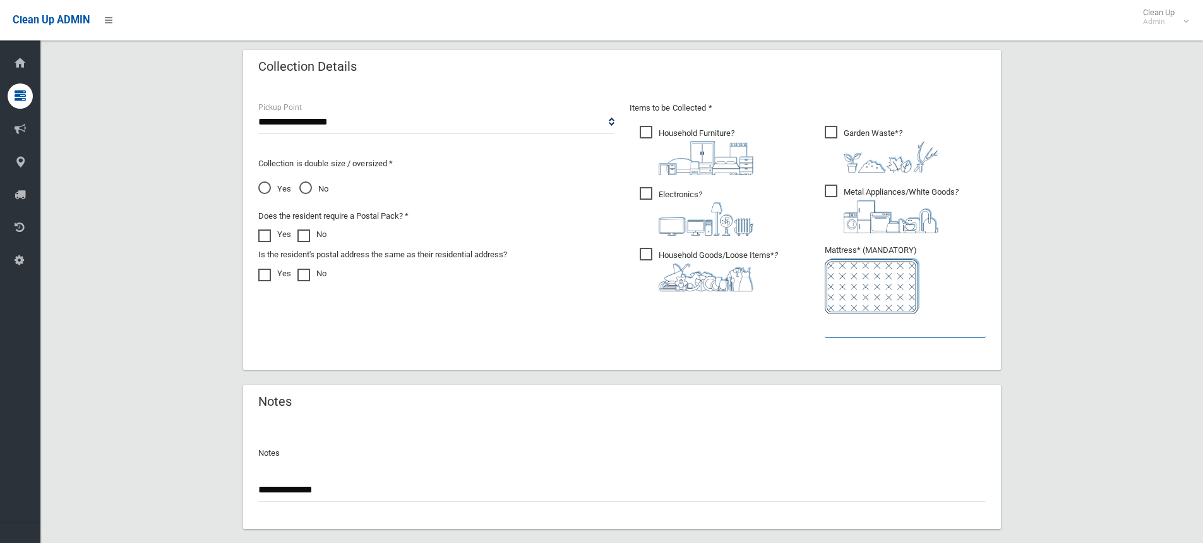
click at [856, 328] on input "text" at bounding box center [905, 325] width 161 height 23
type input "*"
click at [306, 186] on span "No" at bounding box center [313, 188] width 29 height 15
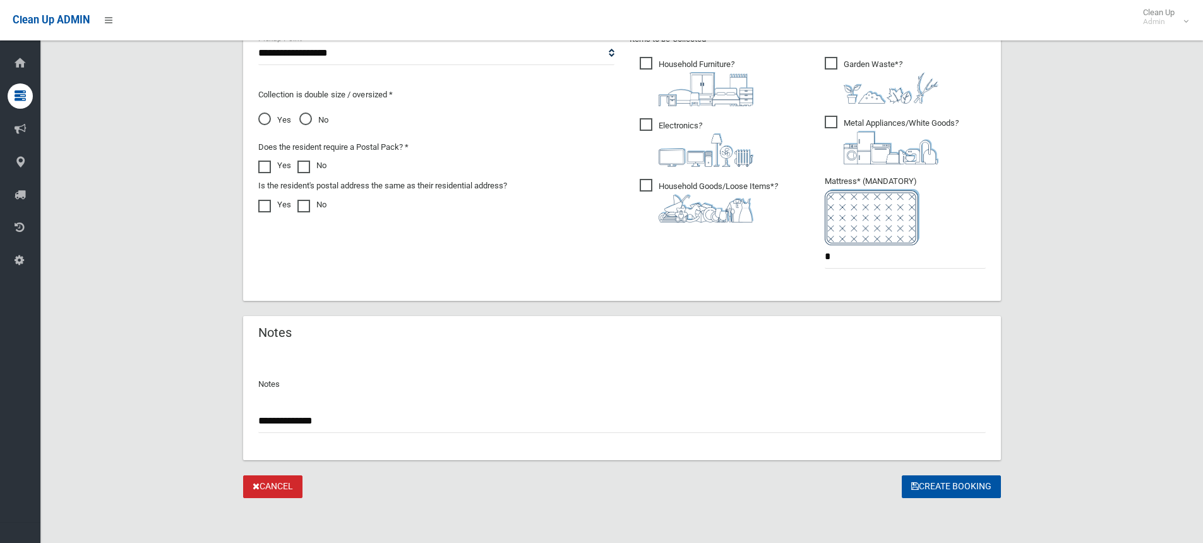
scroll to position [701, 0]
click at [944, 486] on button "Create Booking" at bounding box center [951, 485] width 99 height 23
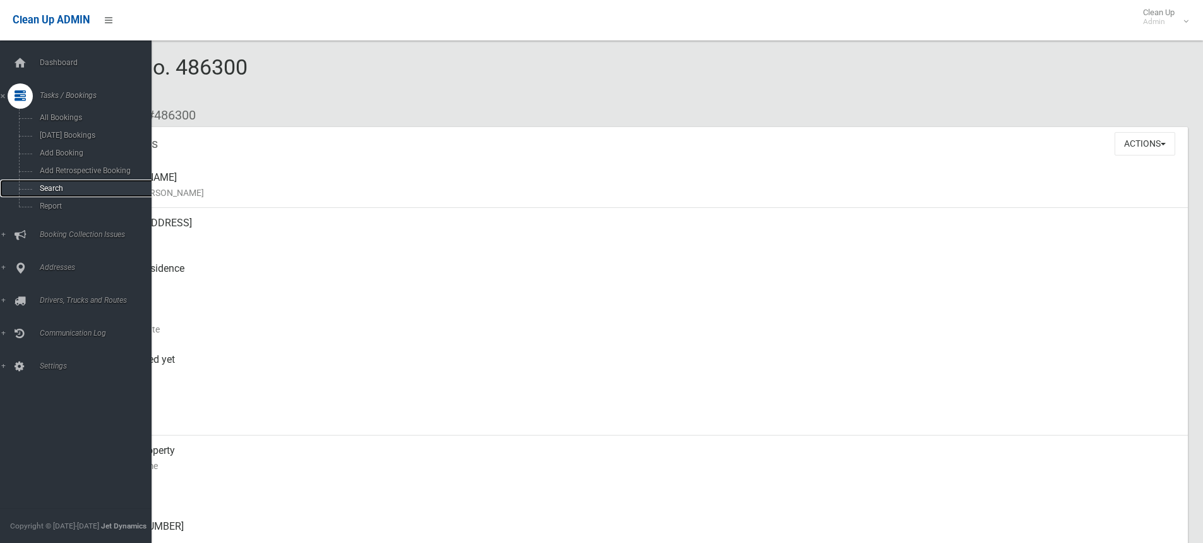
click at [57, 188] on span "Search" at bounding box center [93, 188] width 114 height 9
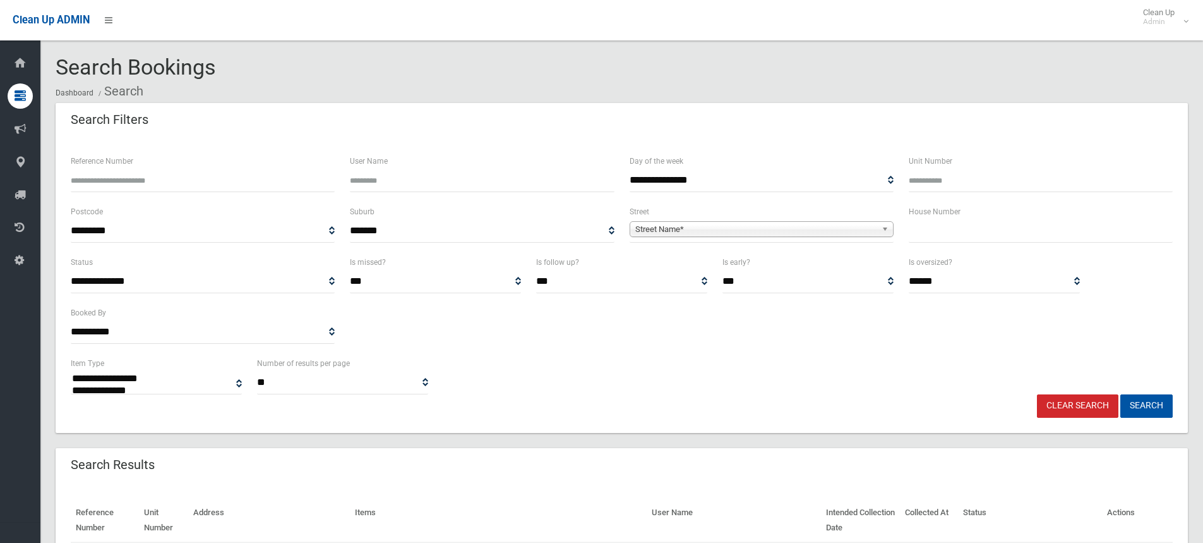
select select
click at [137, 178] on input "Reference Number" at bounding box center [203, 180] width 264 height 23
type input "******"
click at [1143, 406] on button "Search" at bounding box center [1147, 405] width 52 height 23
select select
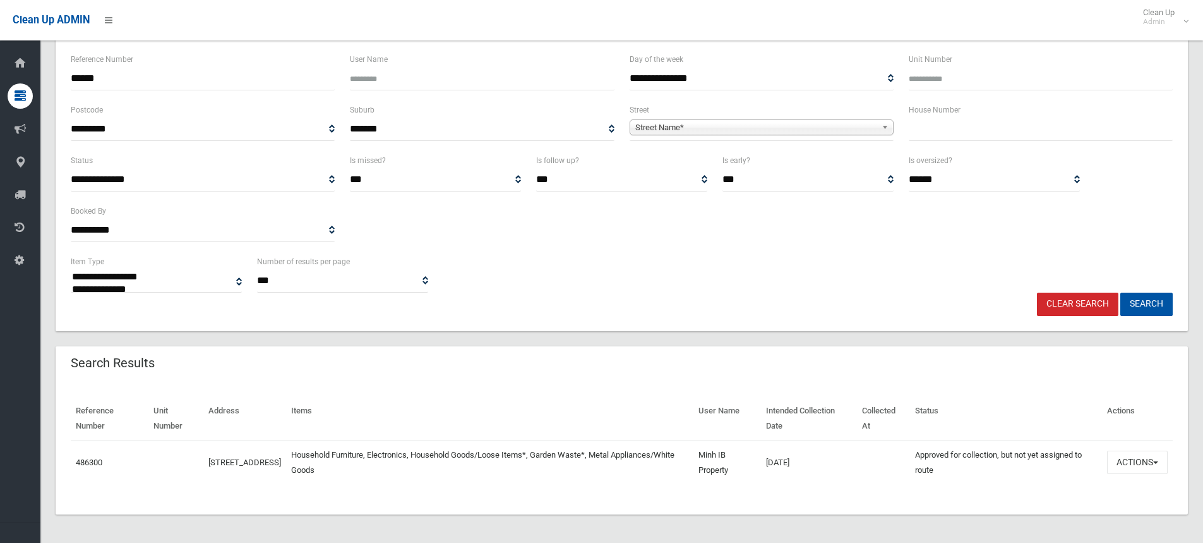
scroll to position [104, 0]
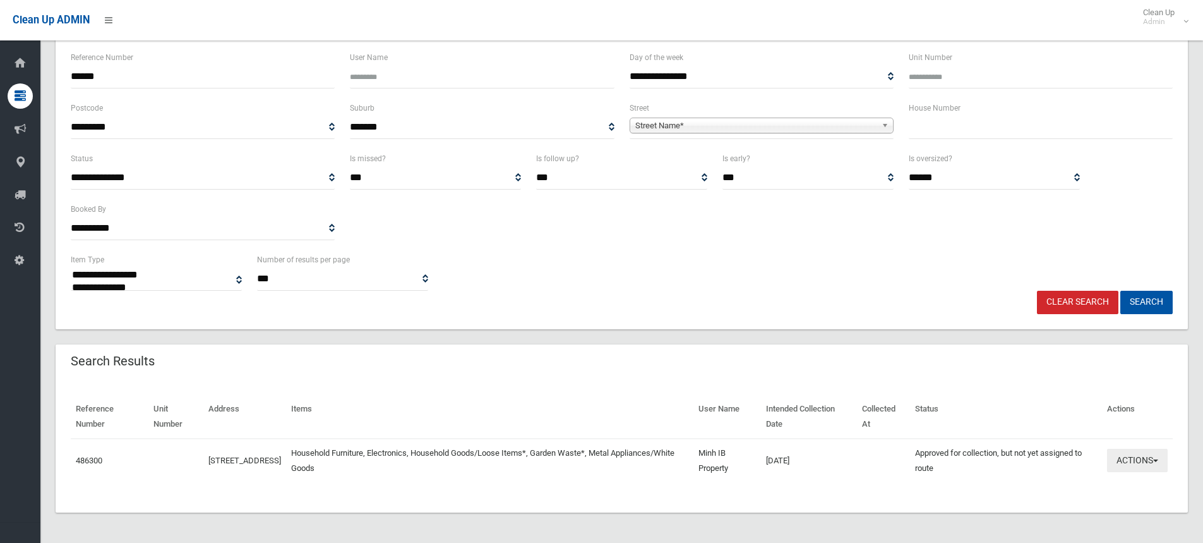
click at [1155, 459] on span "button" at bounding box center [1155, 460] width 5 height 3
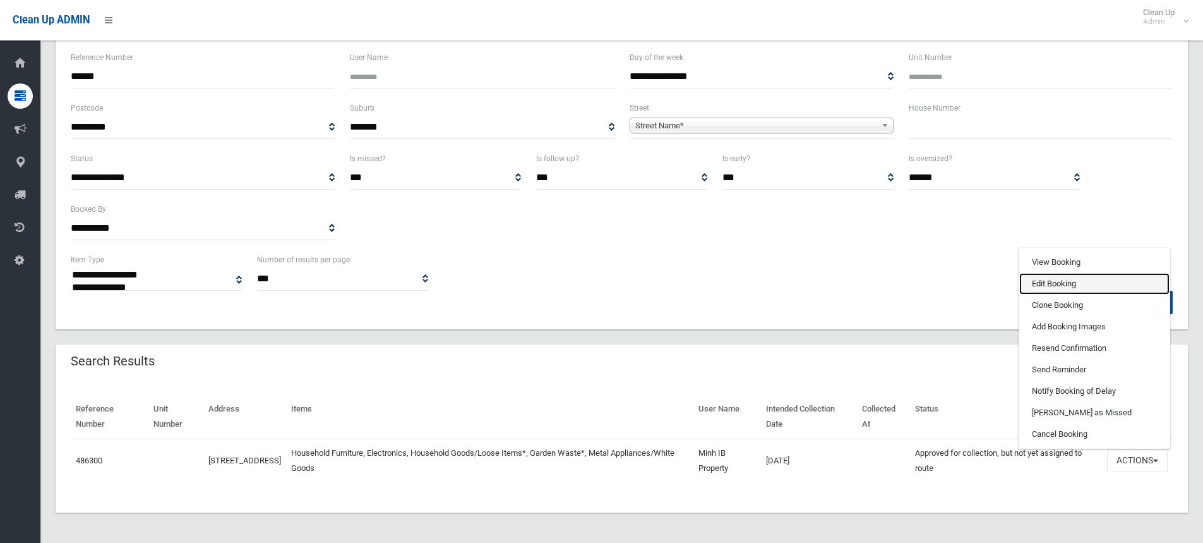
click at [1054, 281] on link "Edit Booking" at bounding box center [1095, 283] width 150 height 21
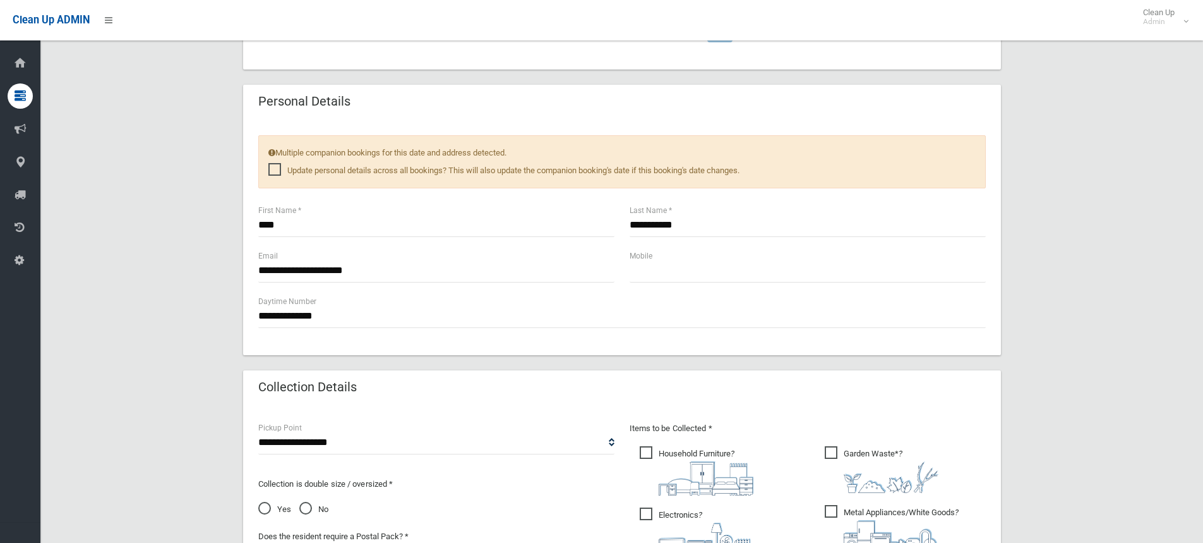
scroll to position [505, 0]
click at [666, 277] on input "text" at bounding box center [808, 269] width 356 height 23
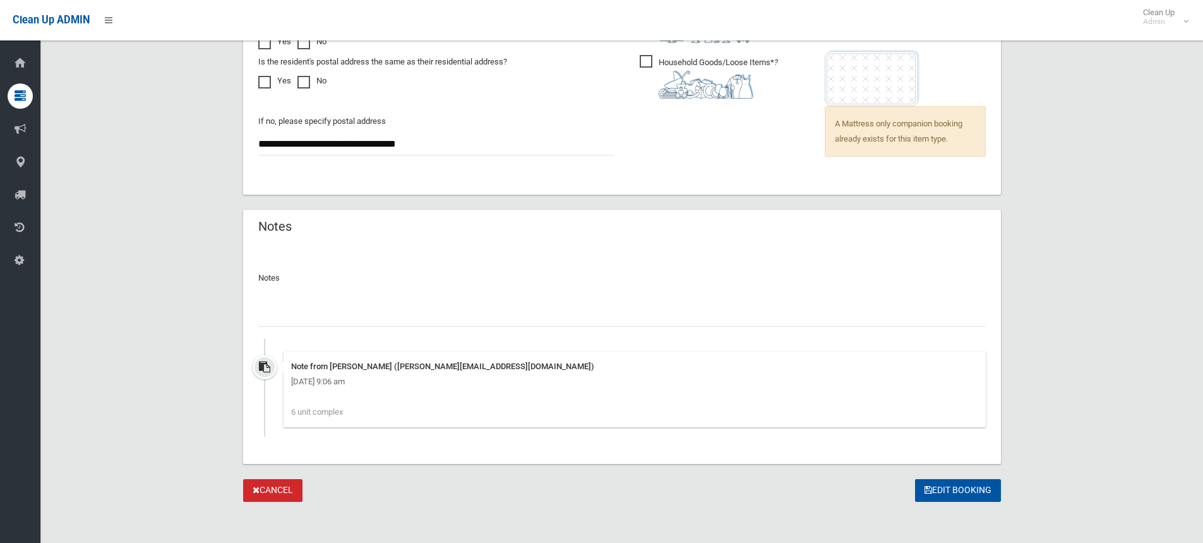
scroll to position [1021, 0]
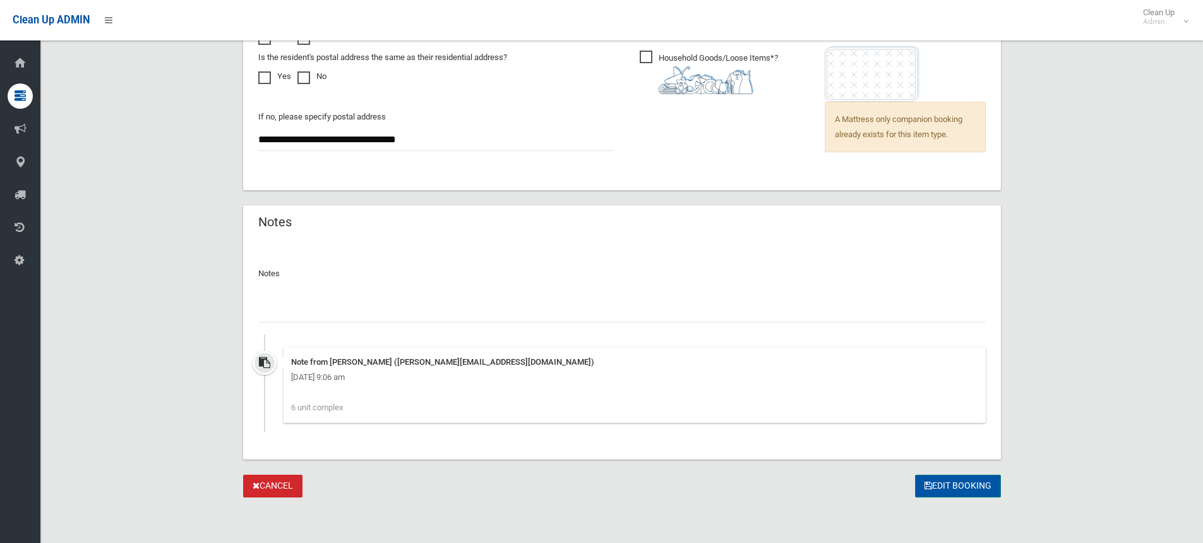
type input "**********"
click at [942, 484] on button "Edit Booking" at bounding box center [958, 485] width 86 height 23
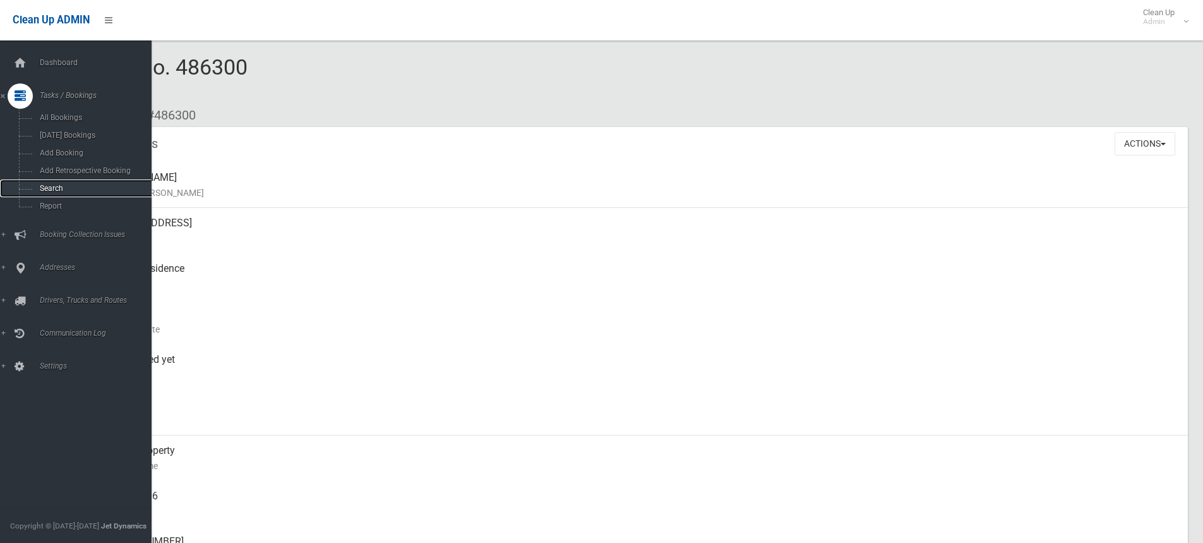
click at [51, 184] on span "Search" at bounding box center [93, 188] width 114 height 9
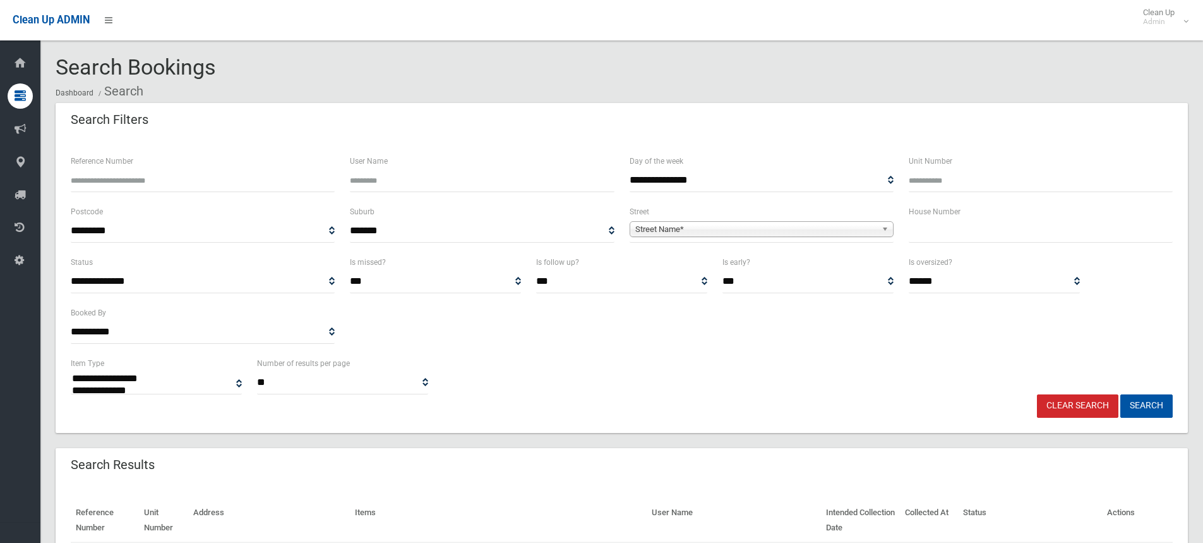
select select
click at [104, 174] on input "Reference Number" at bounding box center [203, 180] width 264 height 23
type input "******"
click at [1157, 406] on button "Search" at bounding box center [1147, 405] width 52 height 23
select select
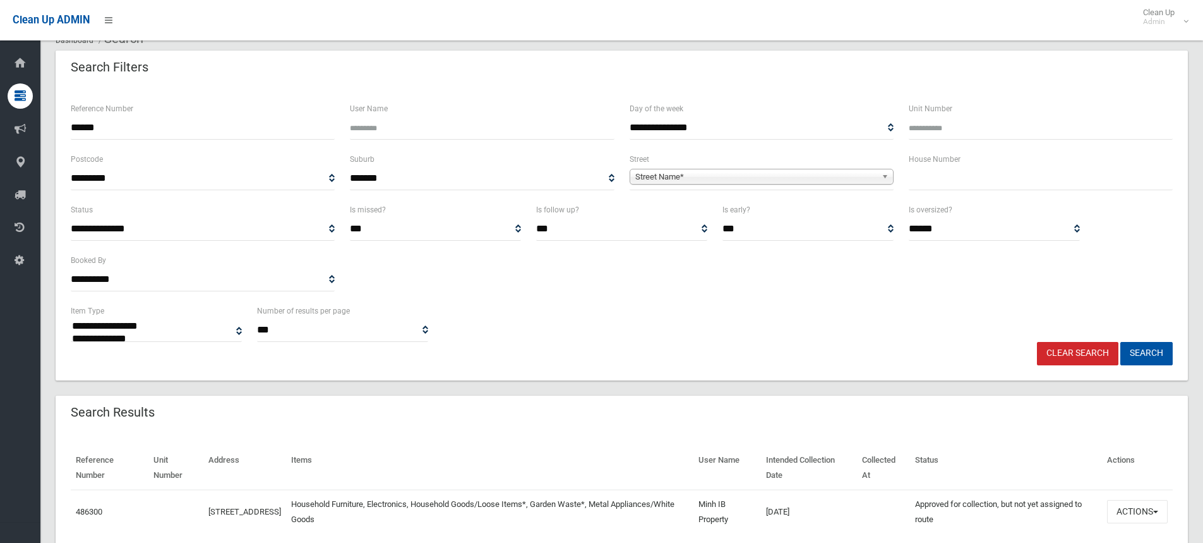
scroll to position [104, 0]
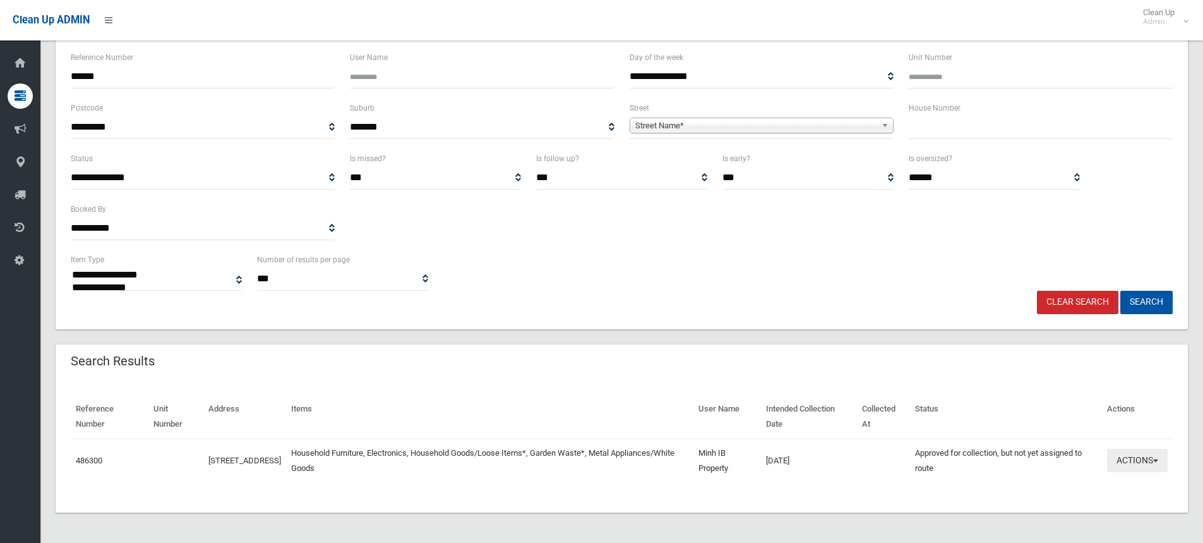
click at [1157, 459] on span "button" at bounding box center [1155, 460] width 5 height 3
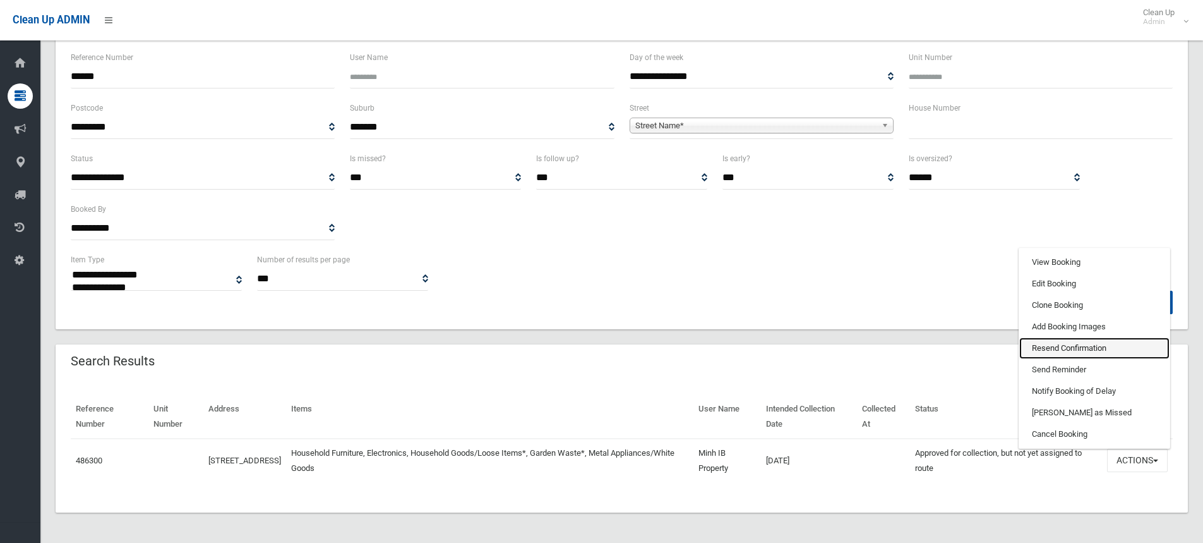
click at [1049, 347] on link "Resend Confirmation" at bounding box center [1095, 347] width 150 height 21
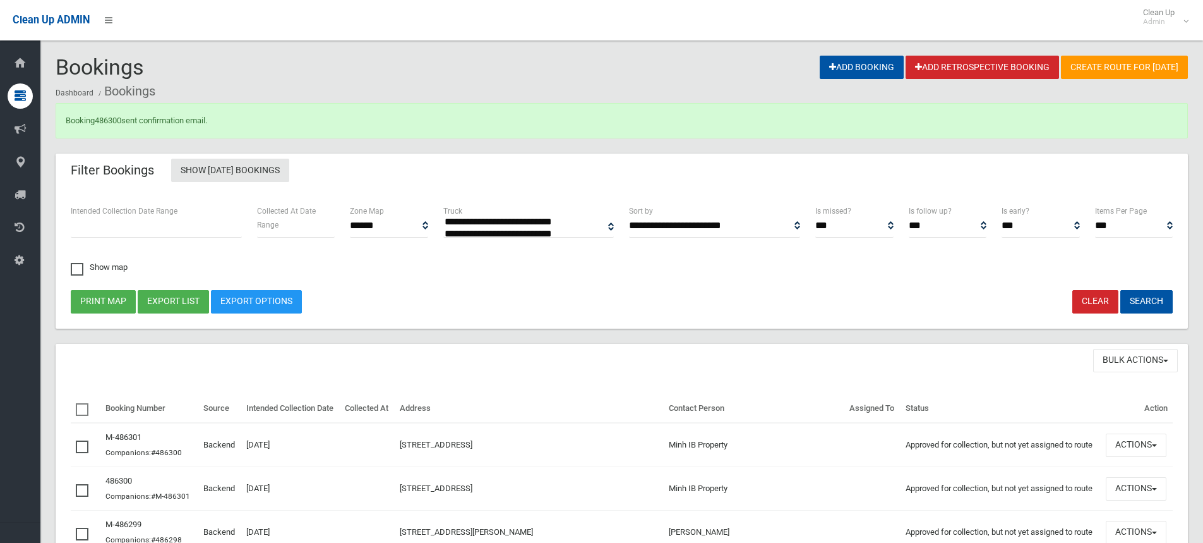
select select
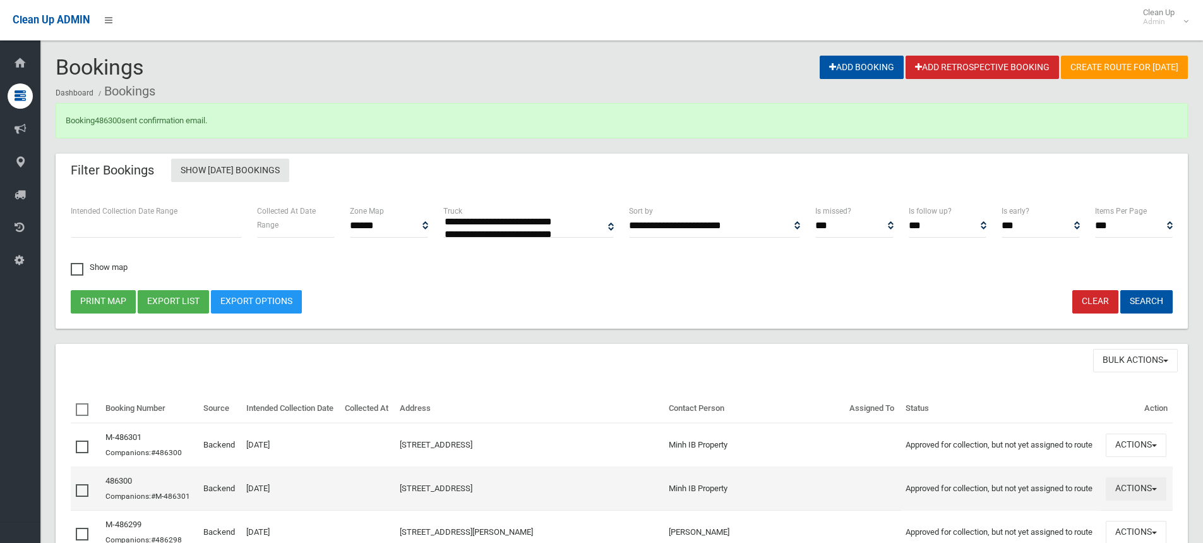
click at [1152, 489] on span "button" at bounding box center [1154, 489] width 5 height 3
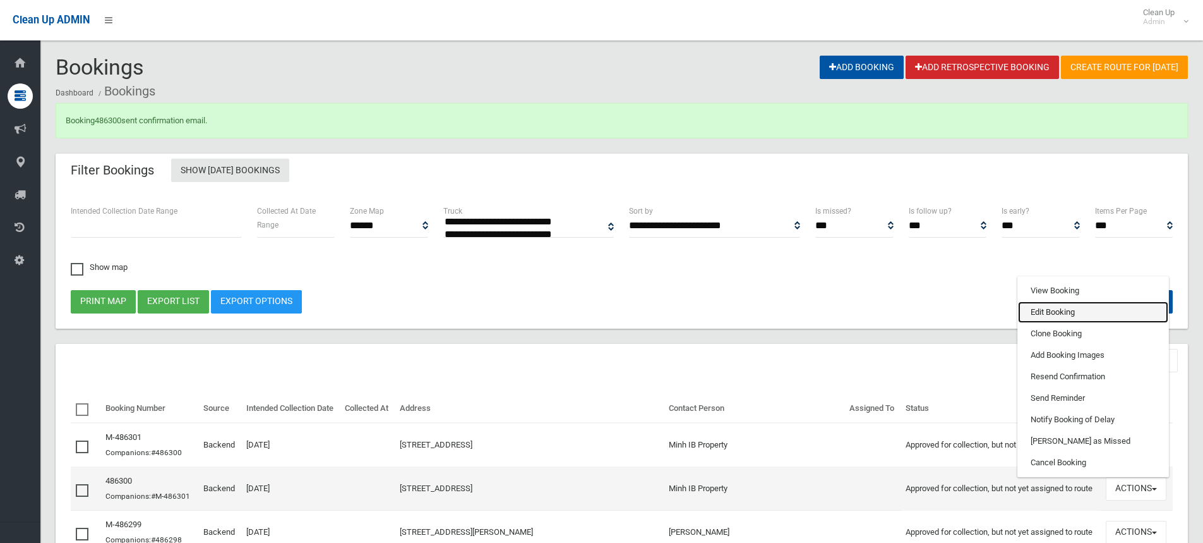
click at [1036, 313] on link "Edit Booking" at bounding box center [1093, 311] width 150 height 21
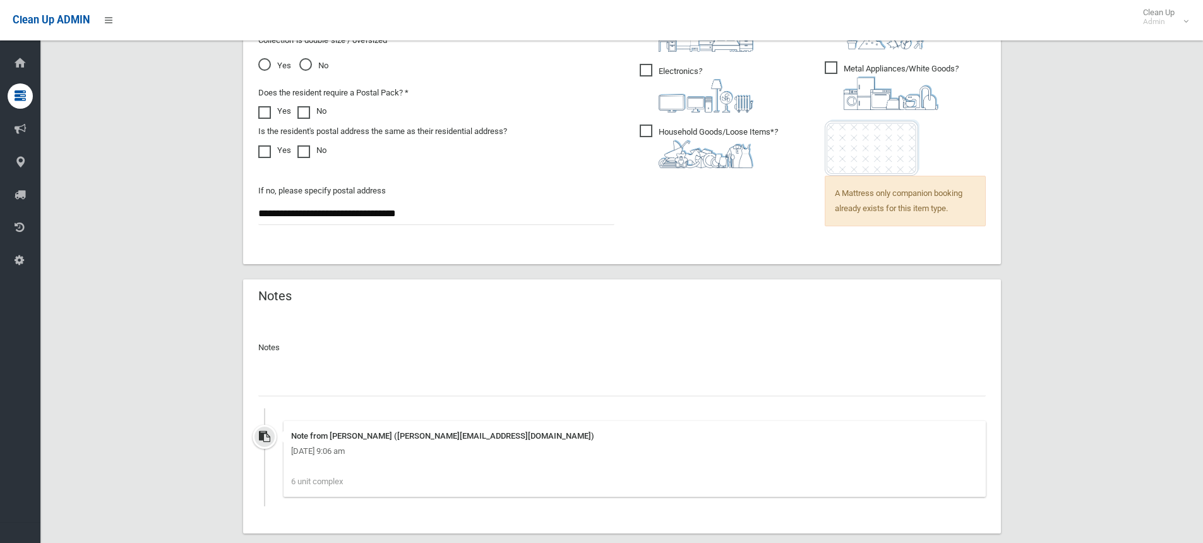
scroll to position [1021, 0]
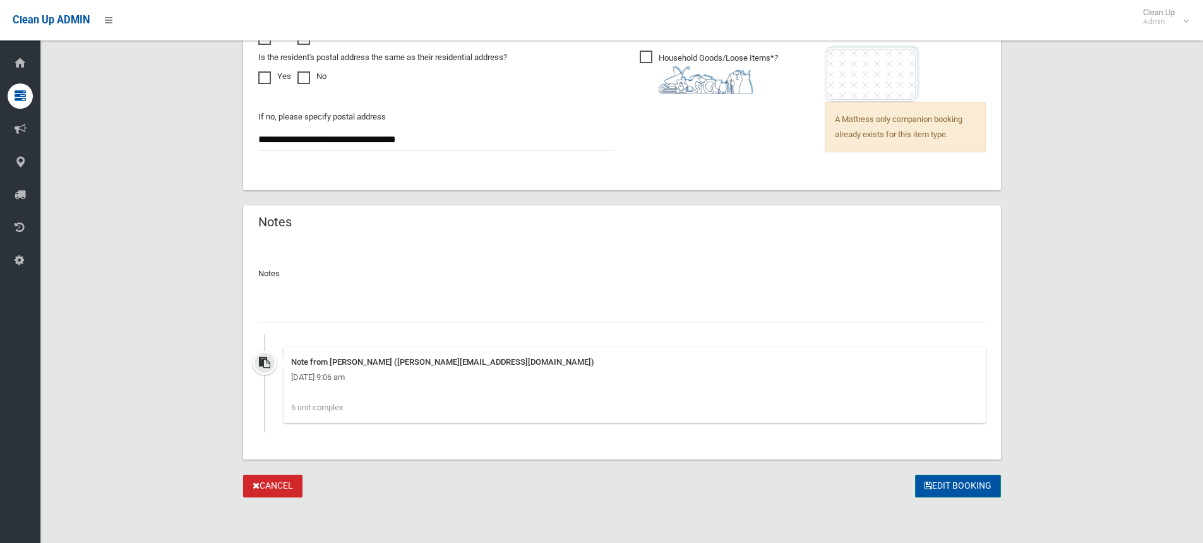
click at [951, 489] on button "Edit Booking" at bounding box center [958, 485] width 86 height 23
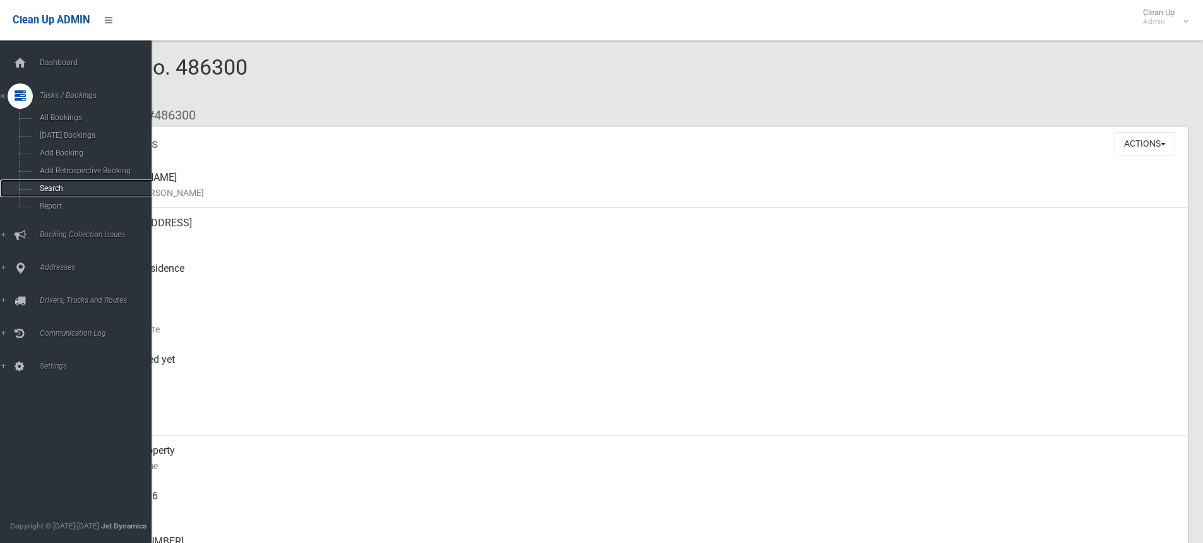
click at [51, 188] on span "Search" at bounding box center [93, 188] width 114 height 9
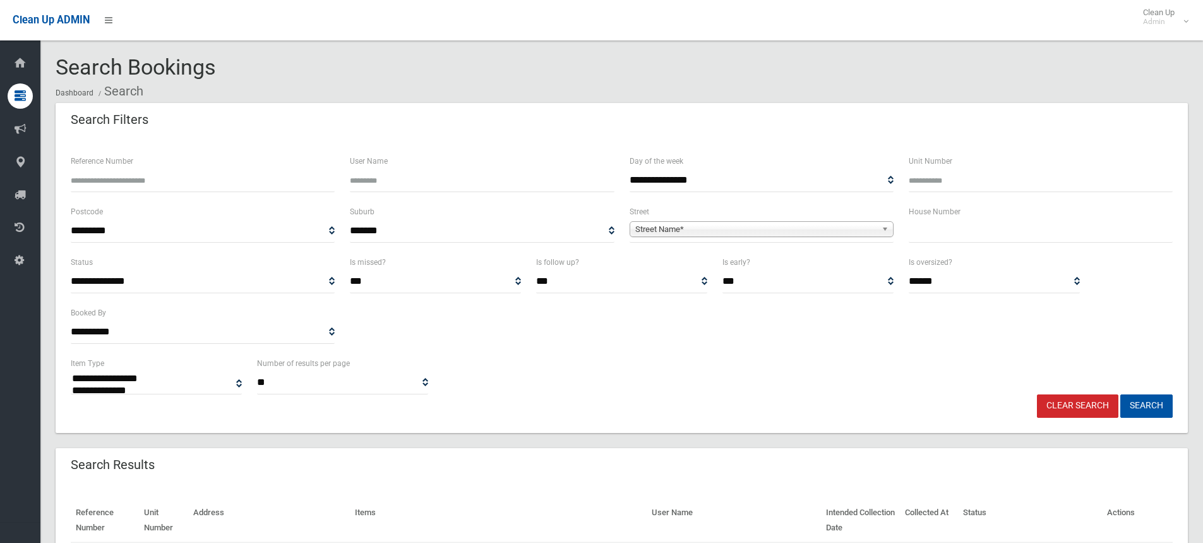
select select
type input "******"
click at [1157, 406] on button "Search" at bounding box center [1147, 405] width 52 height 23
select select
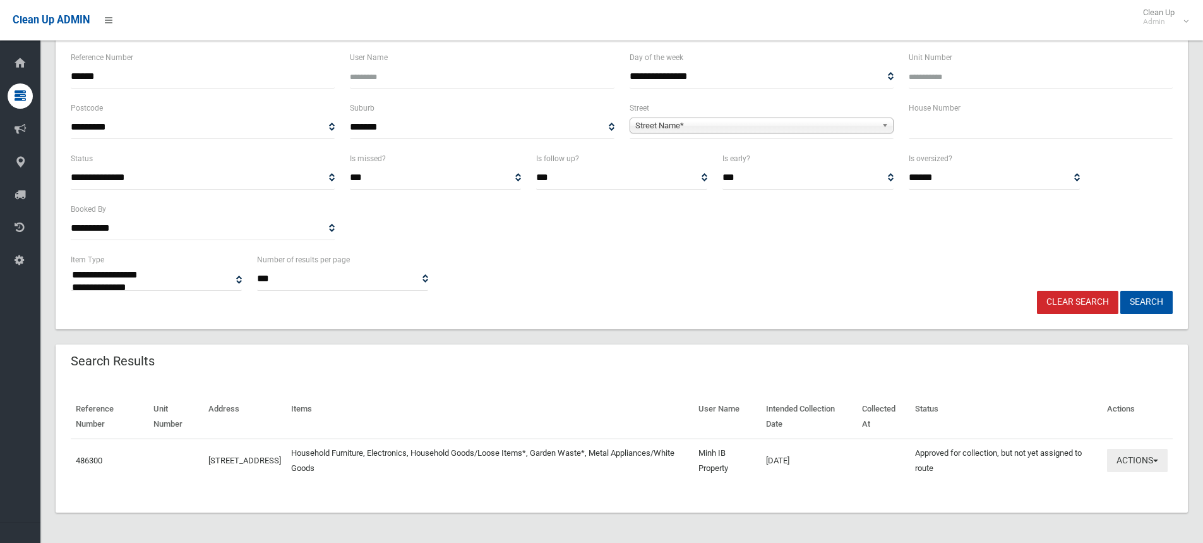
click at [1155, 460] on span "button" at bounding box center [1155, 460] width 5 height 3
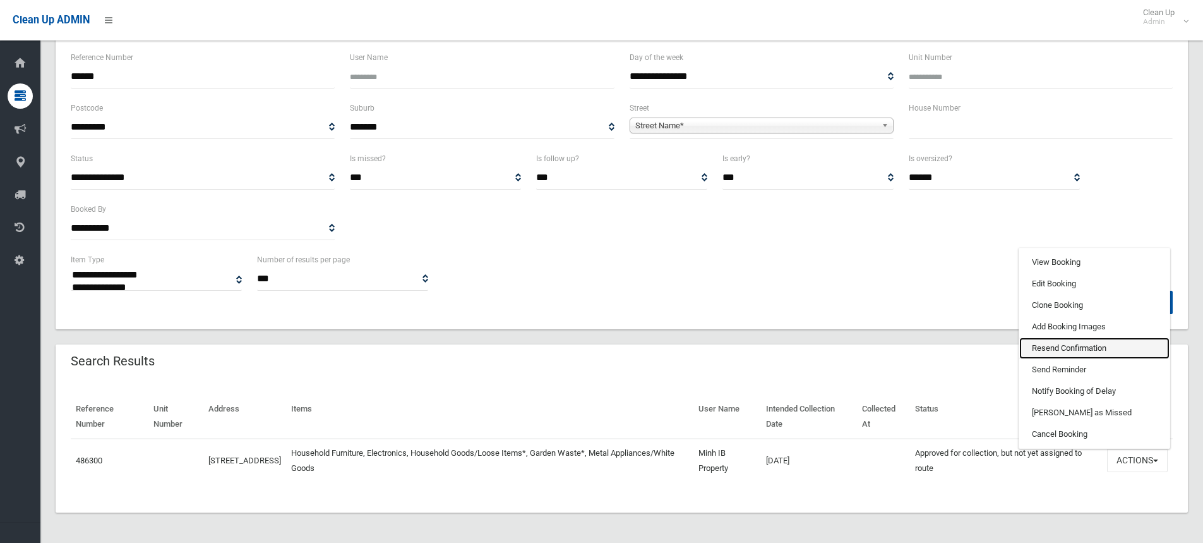
click at [1060, 349] on link "Resend Confirmation" at bounding box center [1095, 347] width 150 height 21
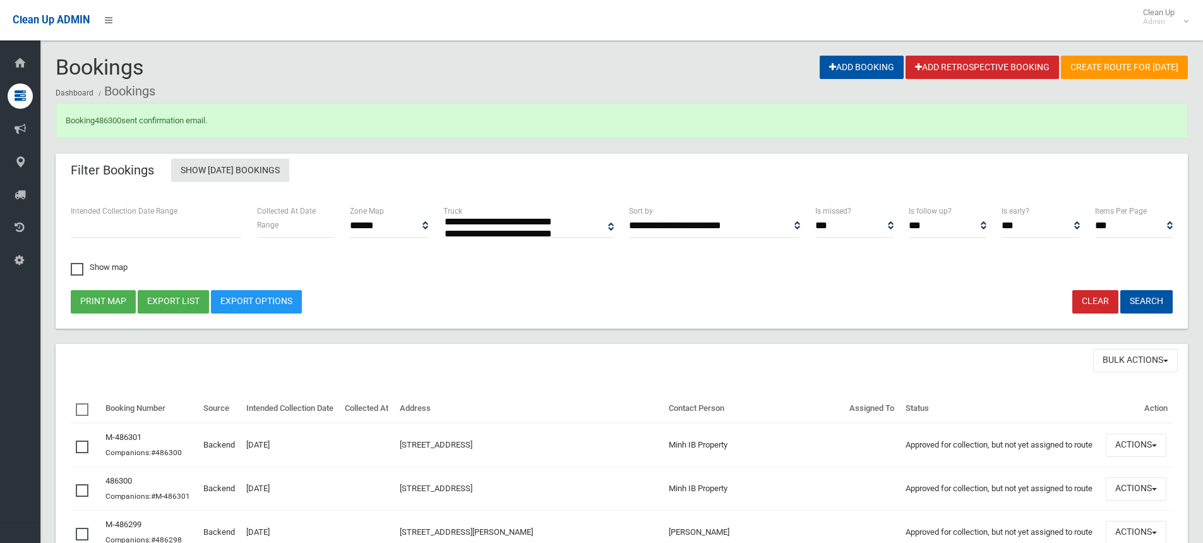
select select
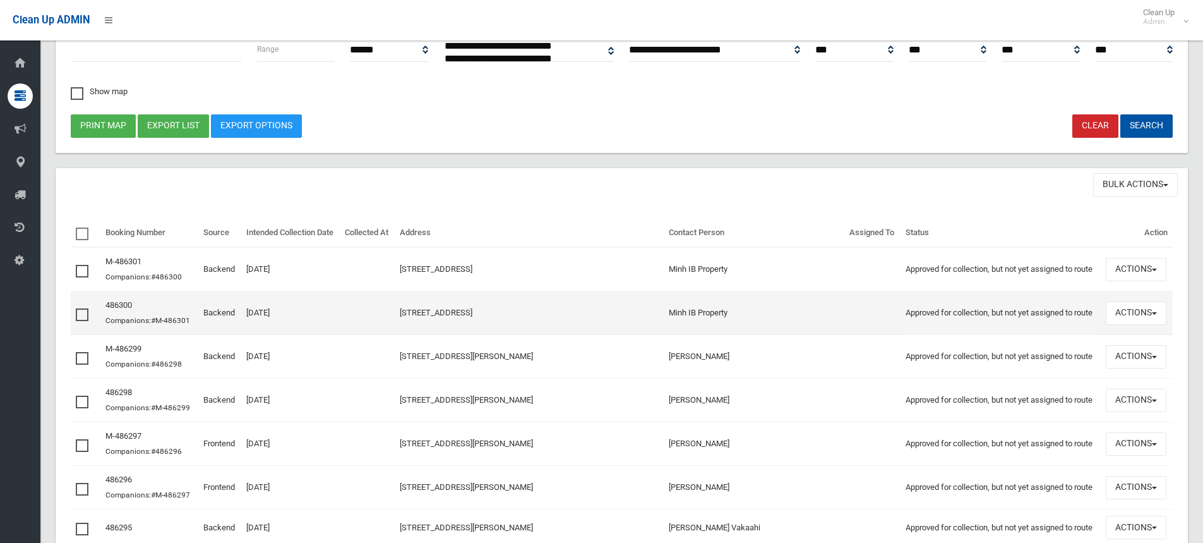
scroll to position [190, 0]
